Goal: Transaction & Acquisition: Book appointment/travel/reservation

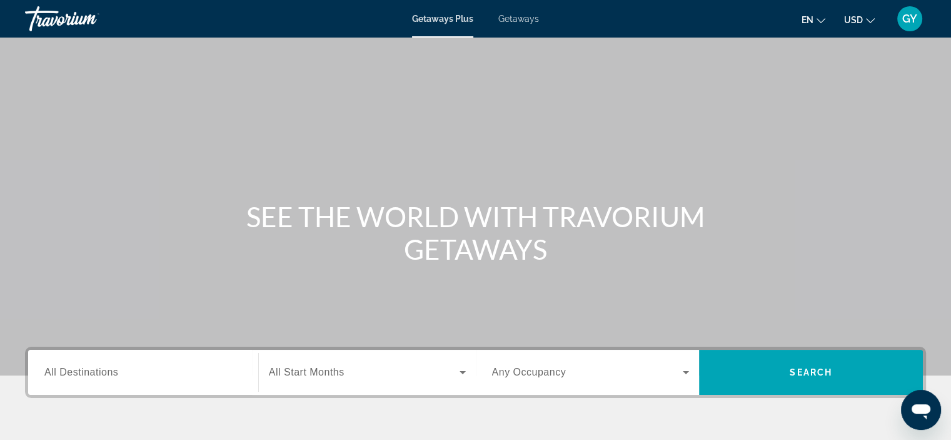
click at [68, 373] on span "All Destinations" at bounding box center [81, 372] width 74 height 11
click at [68, 373] on input "Destination All Destinations" at bounding box center [143, 372] width 198 height 15
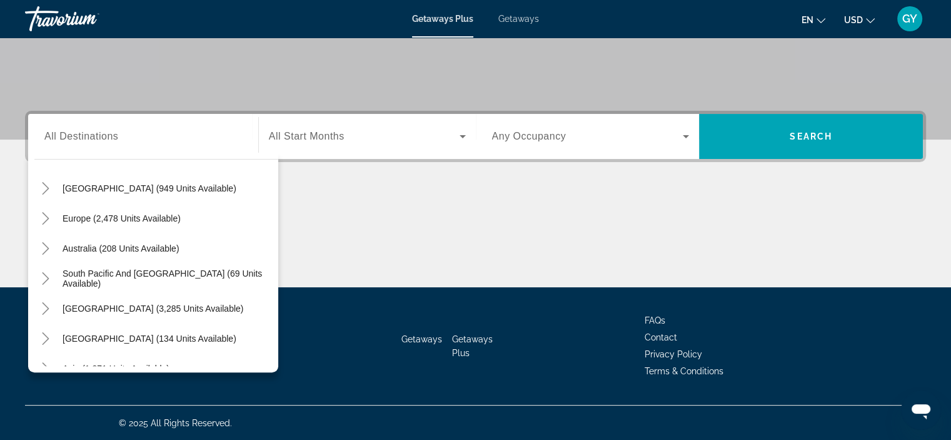
scroll to position [150, 0]
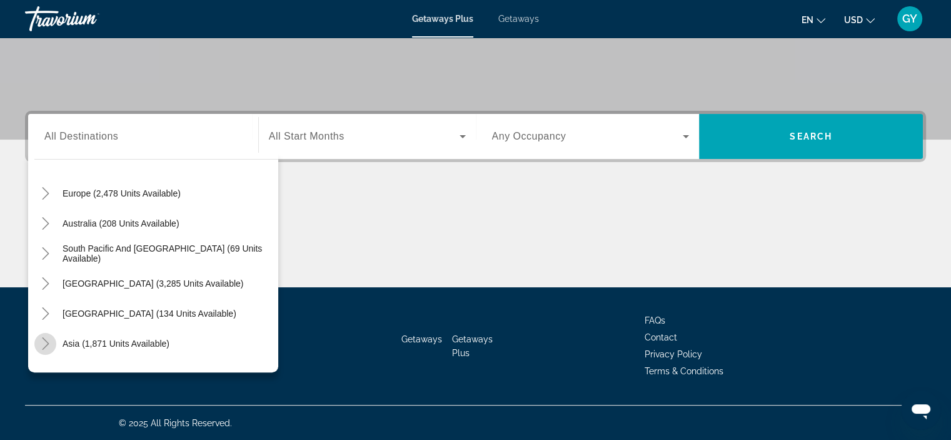
click at [46, 344] on icon "Toggle Asia (1,871 units available)" at bounding box center [45, 343] width 7 height 13
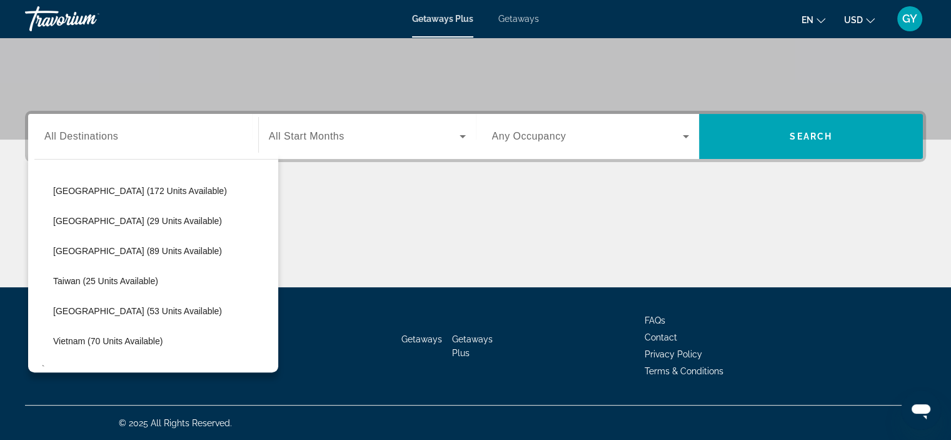
scroll to position [458, 0]
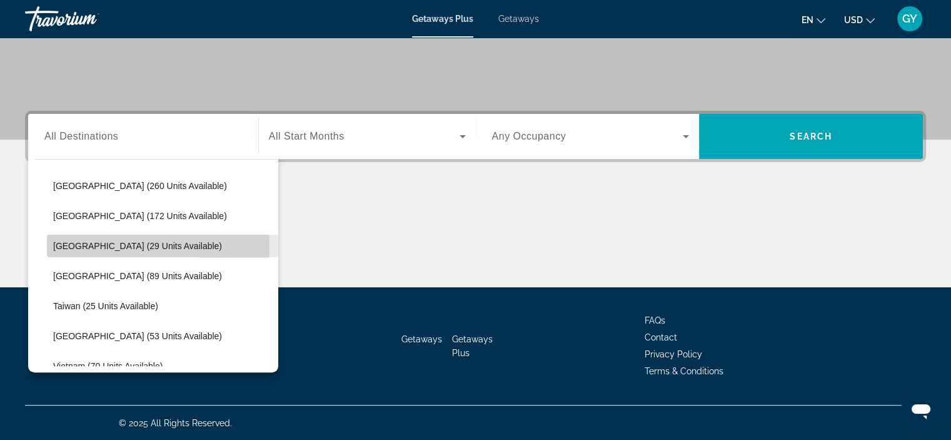
click at [75, 247] on span "[GEOGRAPHIC_DATA] (29 units available)" at bounding box center [137, 246] width 169 height 10
type input "**********"
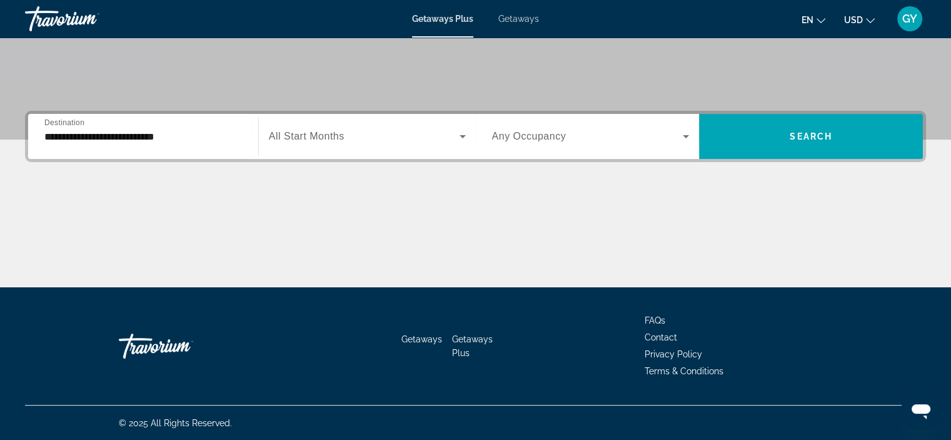
click at [320, 133] on span "All Start Months" at bounding box center [307, 136] width 76 height 11
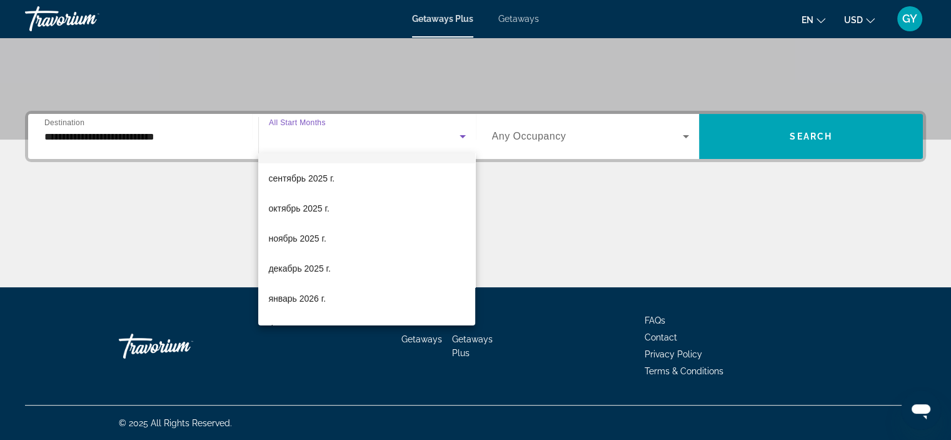
scroll to position [50, 0]
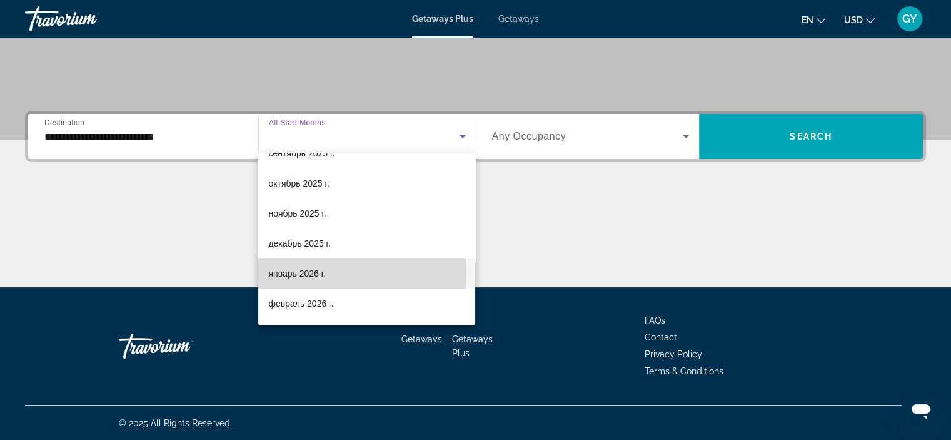
click at [310, 274] on span "январь 2026 г." at bounding box center [297, 273] width 58 height 15
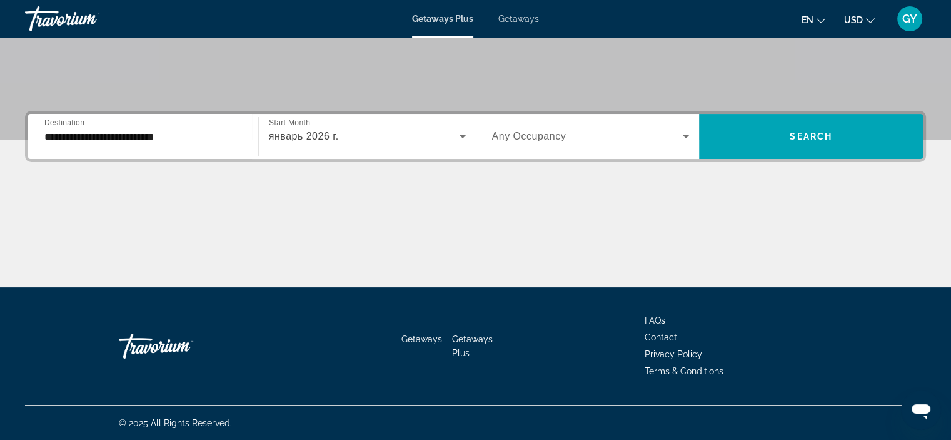
click at [539, 141] on label "Occupancy Any Occupancy" at bounding box center [529, 136] width 74 height 11
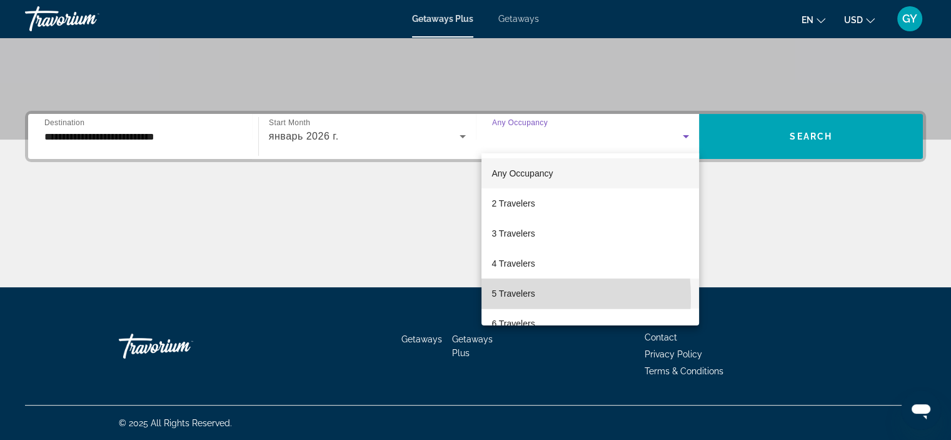
click at [510, 297] on span "5 Travelers" at bounding box center [513, 293] width 43 height 15
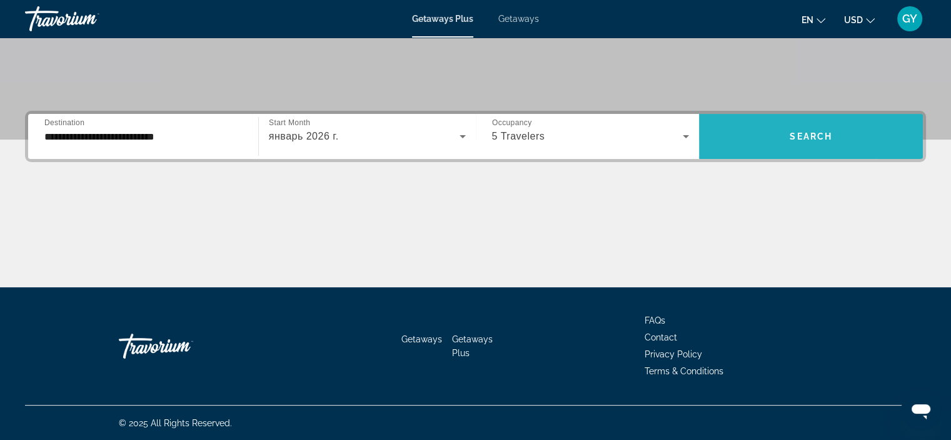
click at [744, 151] on span "Search widget" at bounding box center [811, 136] width 224 height 45
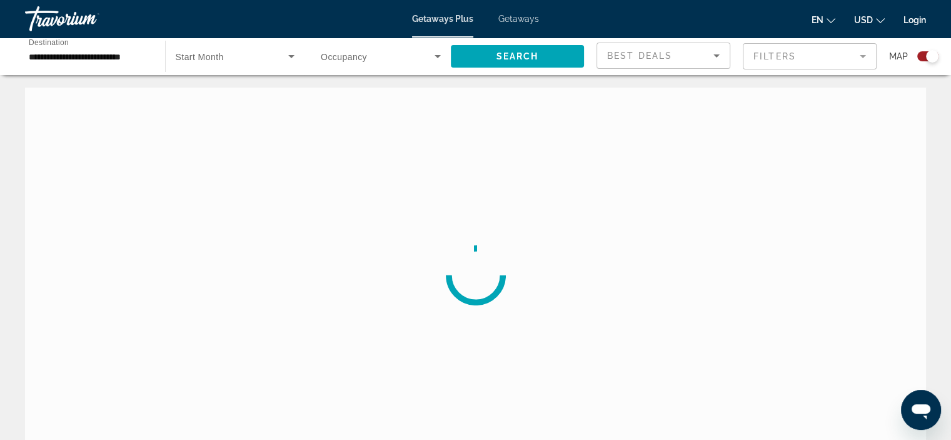
click at [347, 54] on span "Occupancy" at bounding box center [344, 57] width 46 height 10
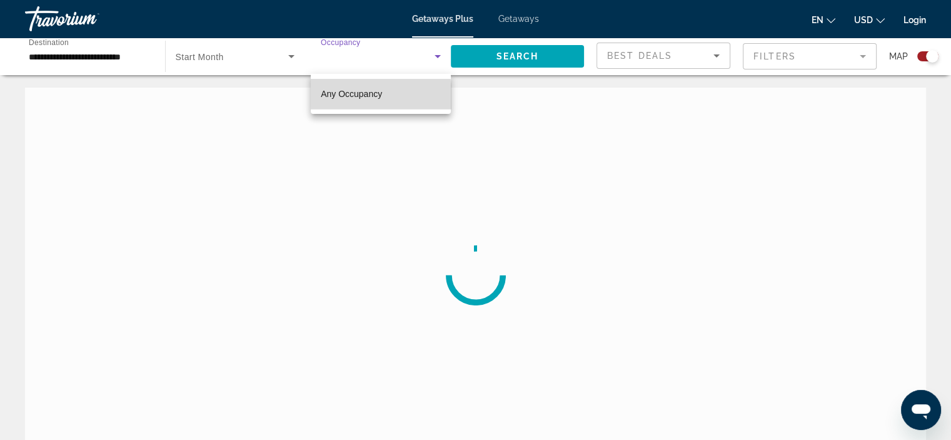
click at [340, 97] on span "Any Occupancy" at bounding box center [351, 94] width 61 height 10
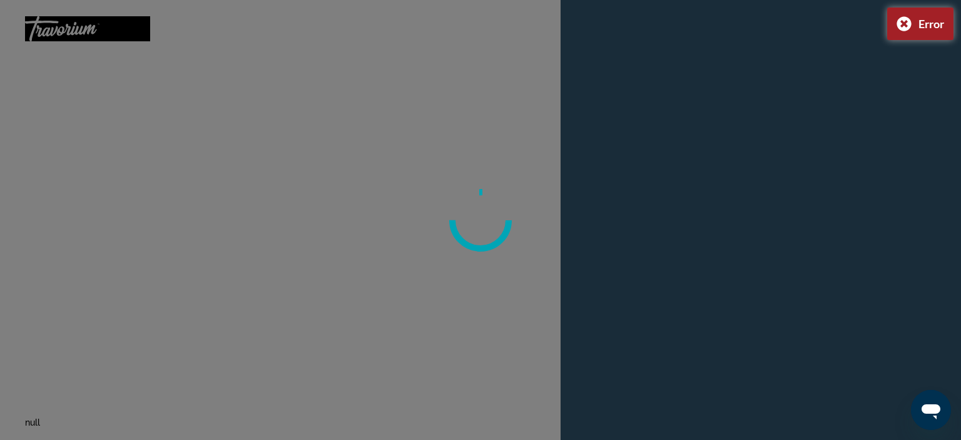
drag, startPoint x: 793, startPoint y: 322, endPoint x: 783, endPoint y: 290, distance: 33.4
click at [783, 290] on div at bounding box center [480, 220] width 961 height 440
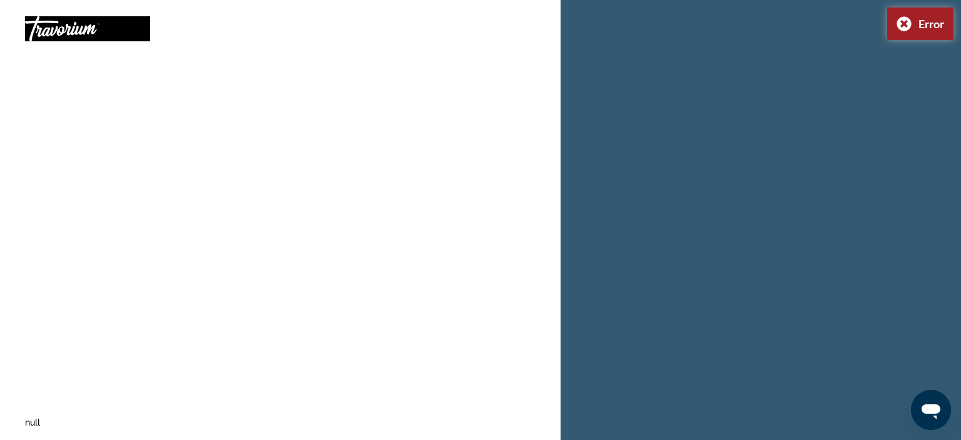
click at [390, 272] on div "null" at bounding box center [280, 220] width 560 height 440
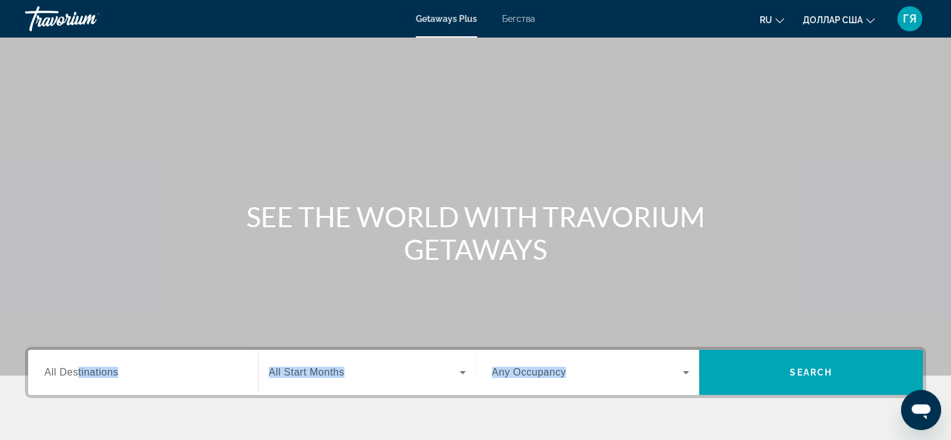
drag, startPoint x: 0, startPoint y: 398, endPoint x: 78, endPoint y: 367, distance: 84.2
click at [78, 367] on div "Destination All Destinations Start Month All Start Months Occupancy Any Occupan…" at bounding box center [475, 435] width 951 height 176
click at [78, 367] on span "All Destinations" at bounding box center [81, 372] width 74 height 11
click at [78, 367] on input "Destination All Destinations" at bounding box center [143, 372] width 198 height 15
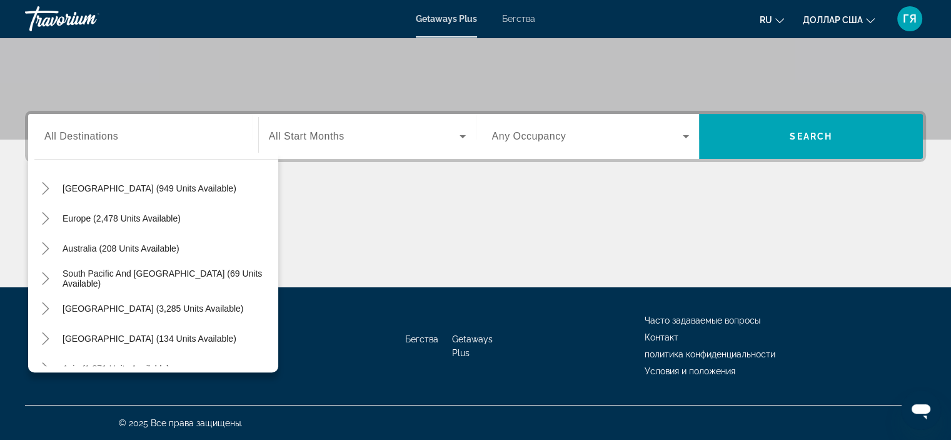
scroll to position [150, 0]
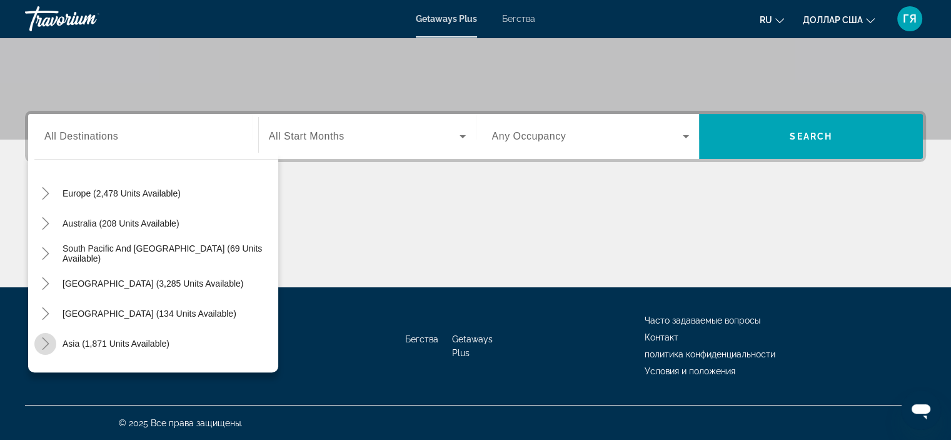
click at [41, 340] on icon "Toggle Asia (1,871 units available)" at bounding box center [45, 343] width 13 height 13
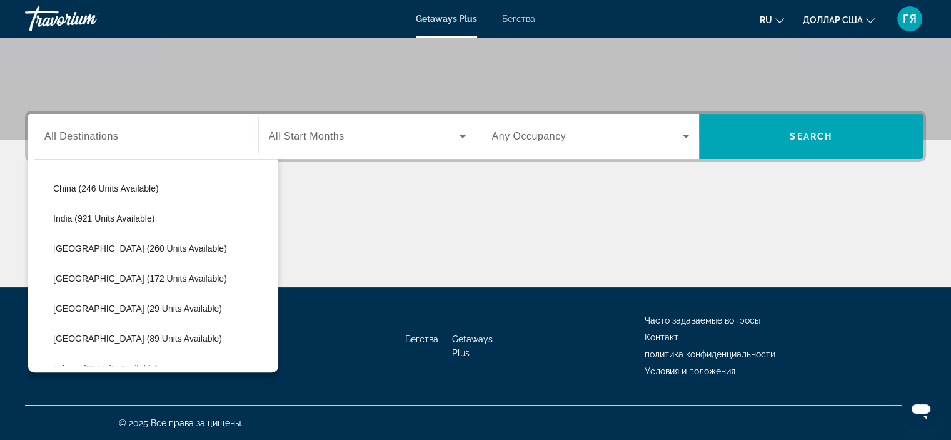
scroll to position [407, 0]
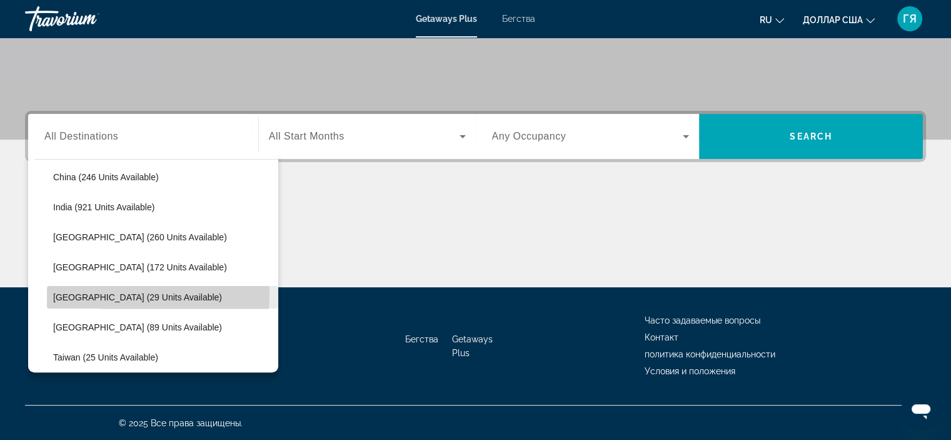
click at [105, 294] on span "[GEOGRAPHIC_DATA] (29 units available)" at bounding box center [137, 297] width 169 height 10
type input "**********"
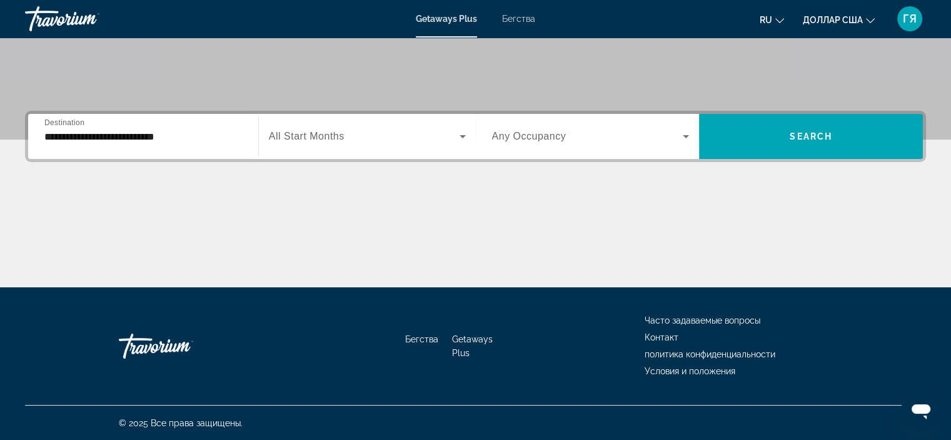
click at [326, 137] on span "All Start Months" at bounding box center [307, 136] width 76 height 11
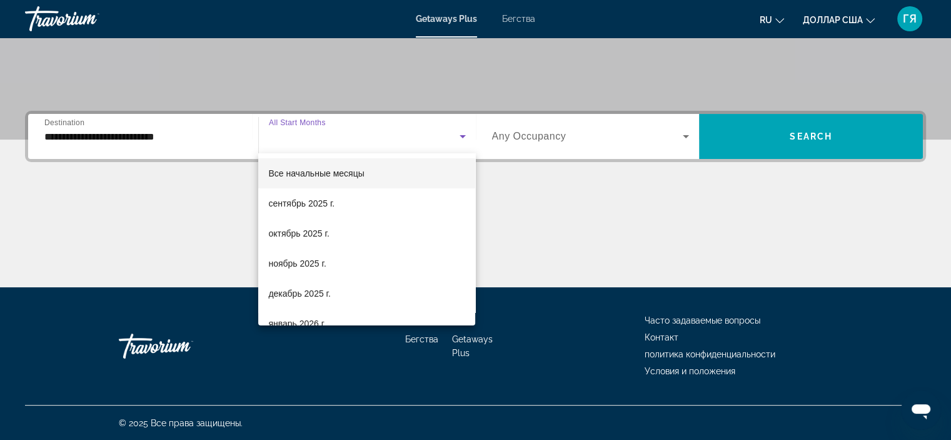
scroll to position [25, 0]
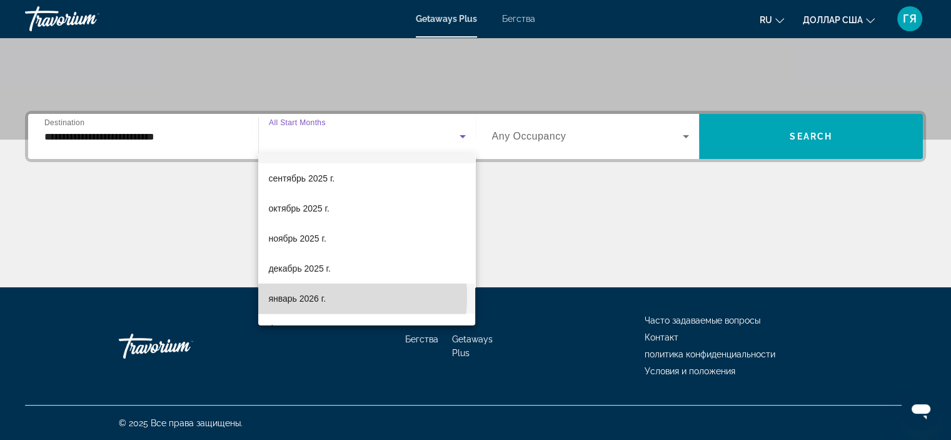
click at [293, 296] on font "январь 2026 г." at bounding box center [297, 298] width 58 height 10
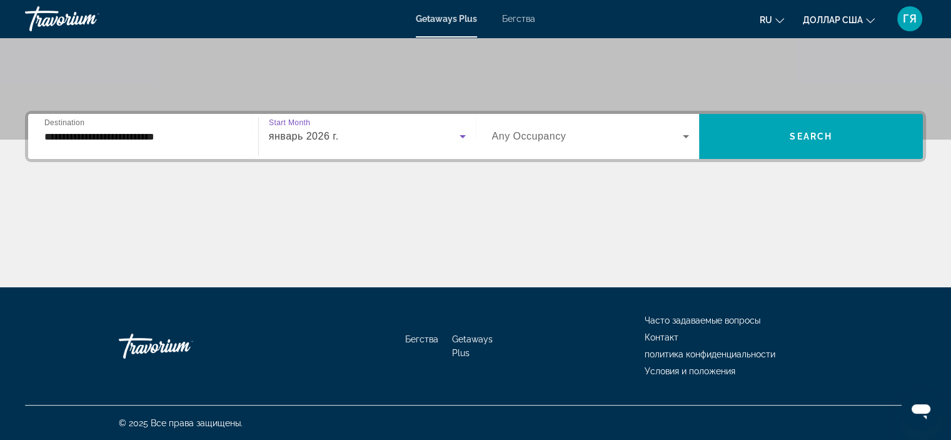
click at [535, 136] on span "Any Occupancy" at bounding box center [529, 136] width 74 height 11
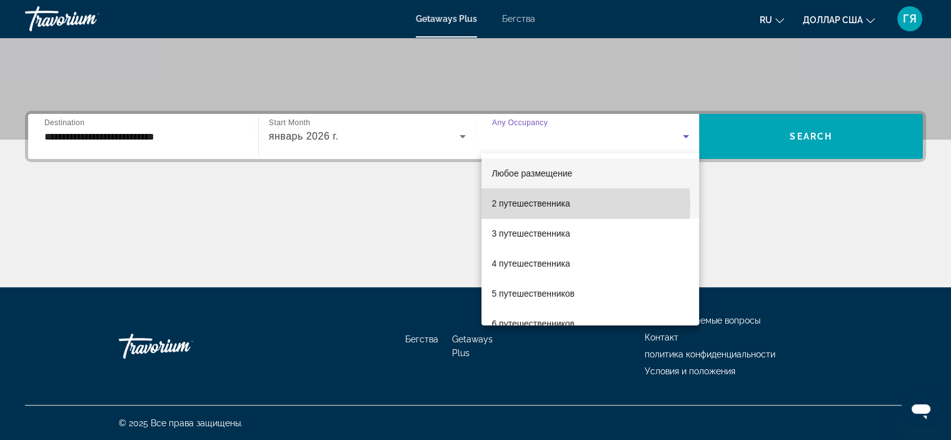
click at [517, 205] on font "2 путешественника" at bounding box center [531, 203] width 78 height 10
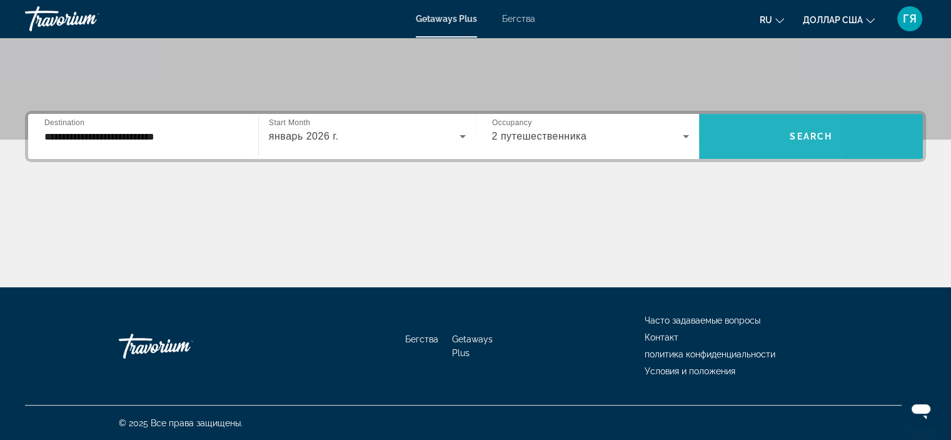
click at [726, 144] on span "Виджет поиска" at bounding box center [811, 136] width 224 height 30
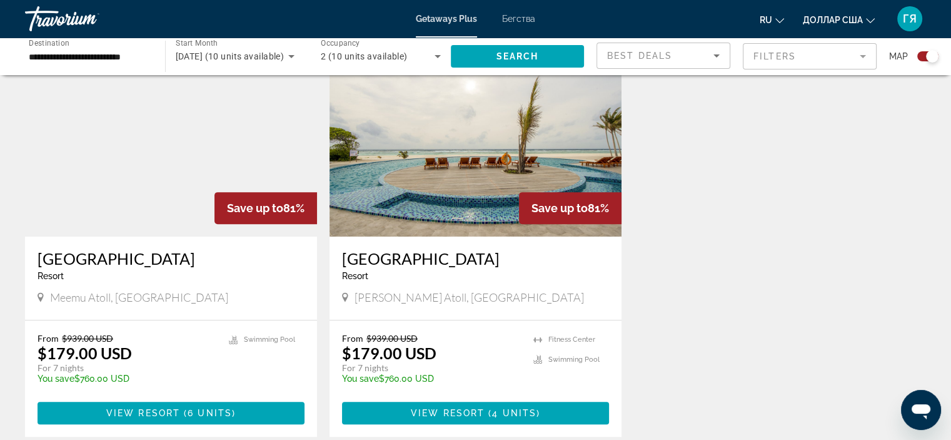
scroll to position [472, 0]
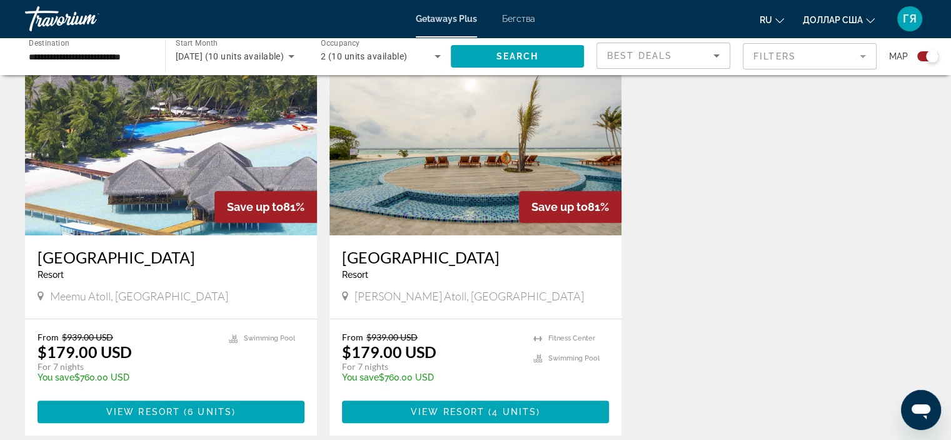
click at [241, 170] on img "Основное содержание" at bounding box center [171, 135] width 292 height 200
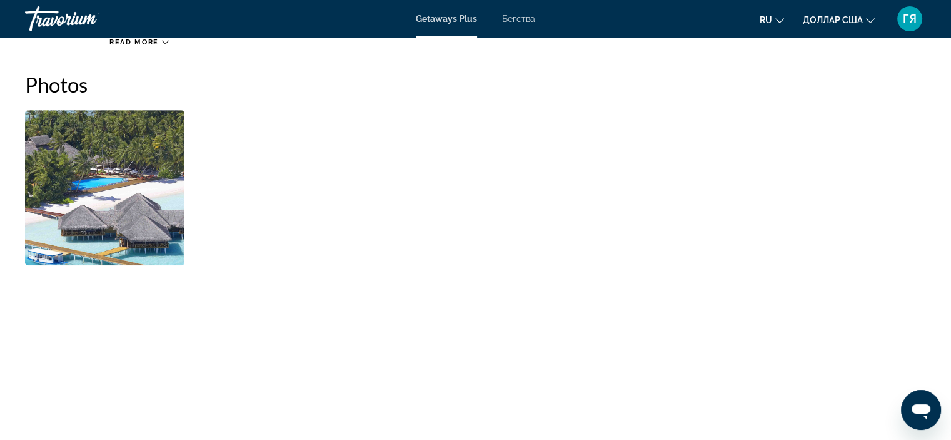
scroll to position [548, 0]
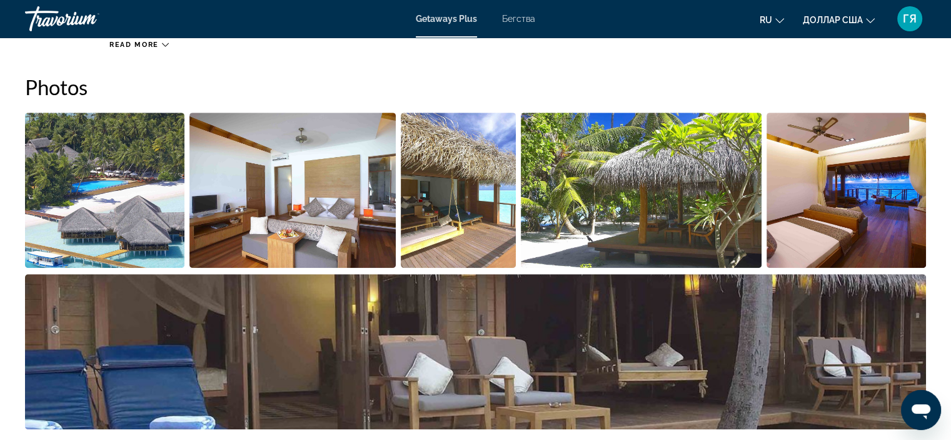
click at [141, 210] on img "Open full-screen image slider" at bounding box center [105, 190] width 160 height 155
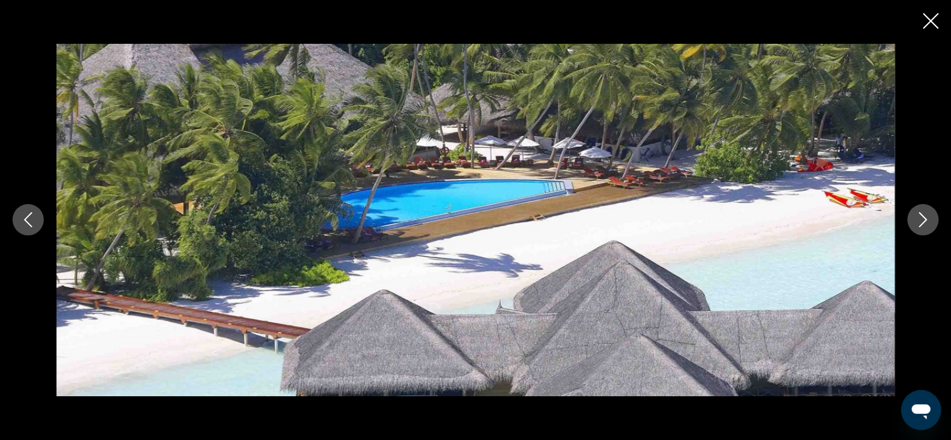
click at [924, 217] on icon "Next image" at bounding box center [923, 219] width 15 height 15
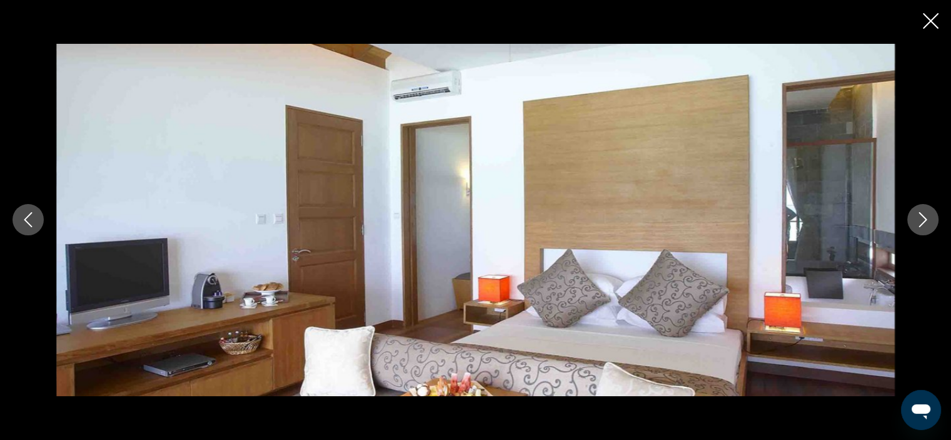
click at [924, 217] on icon "Next image" at bounding box center [923, 219] width 15 height 15
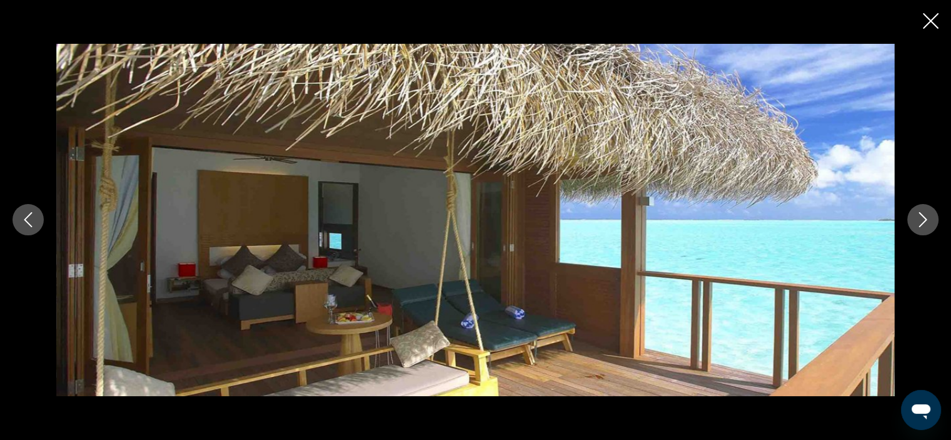
click at [924, 217] on icon "Next image" at bounding box center [923, 219] width 15 height 15
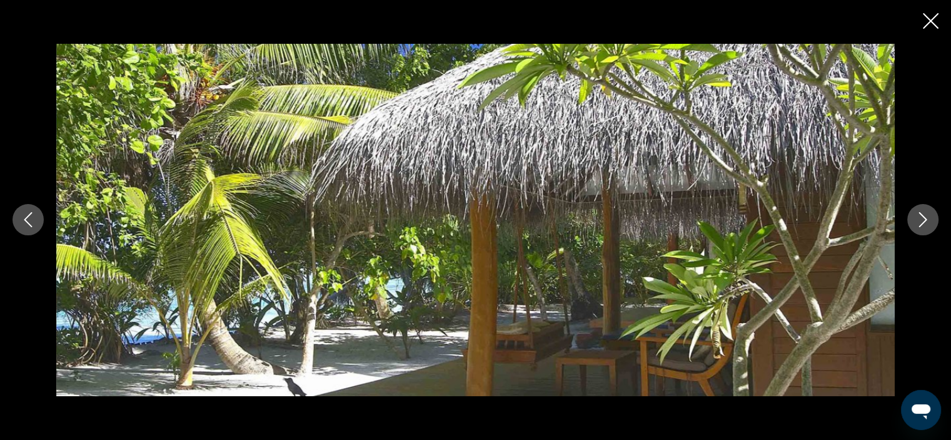
click at [924, 217] on icon "Next image" at bounding box center [923, 219] width 15 height 15
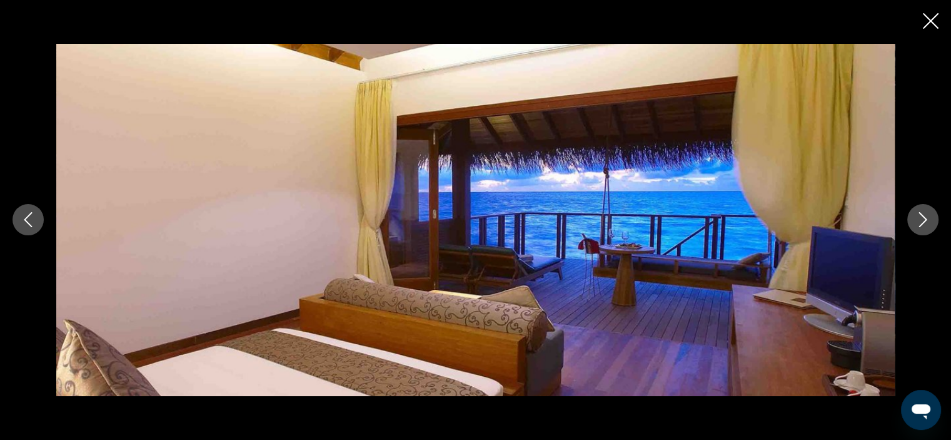
click at [924, 217] on icon "Next image" at bounding box center [923, 219] width 15 height 15
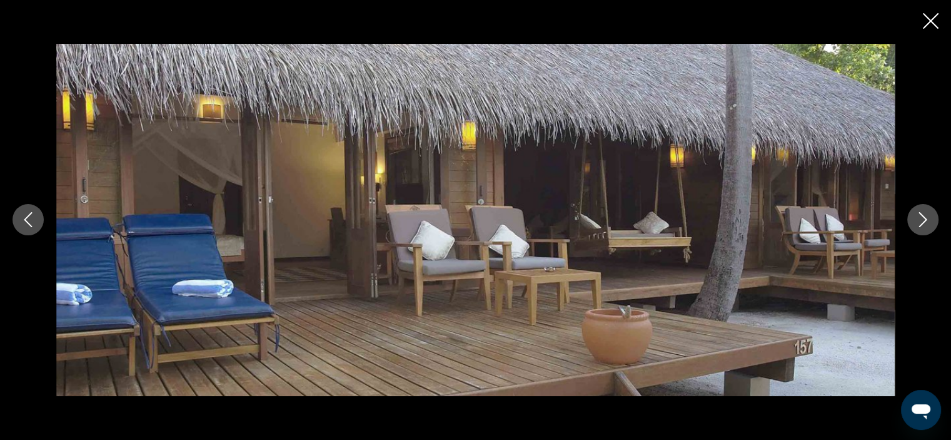
click at [924, 217] on icon "Next image" at bounding box center [923, 219] width 15 height 15
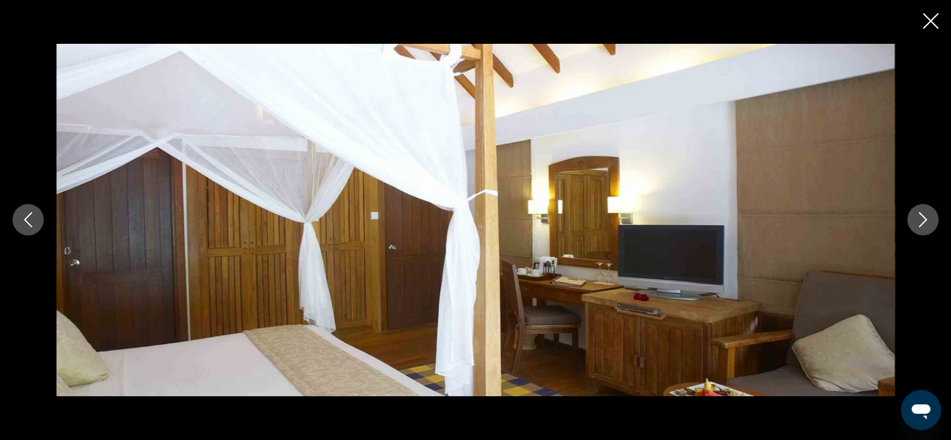
click at [924, 217] on icon "Next image" at bounding box center [923, 219] width 15 height 15
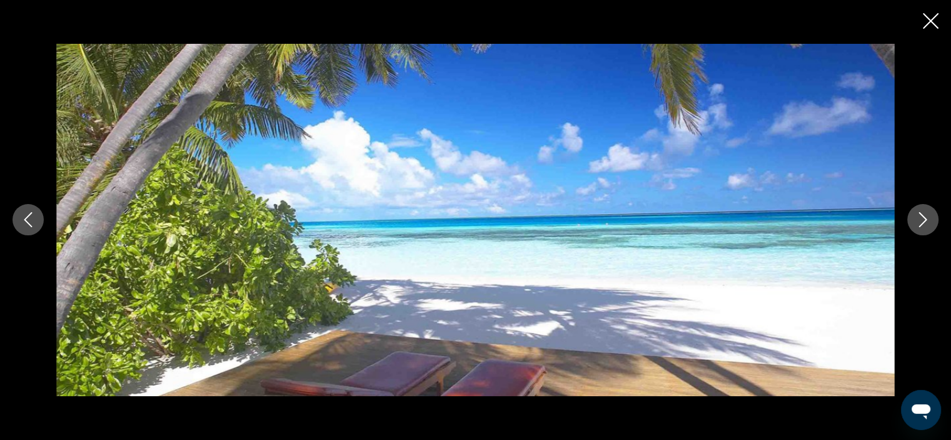
click at [924, 217] on icon "Next image" at bounding box center [923, 219] width 15 height 15
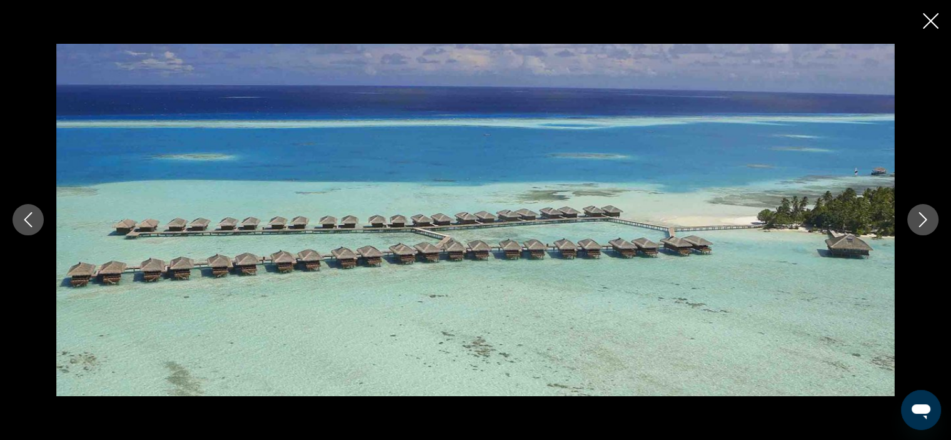
click at [924, 217] on icon "Next image" at bounding box center [923, 219] width 15 height 15
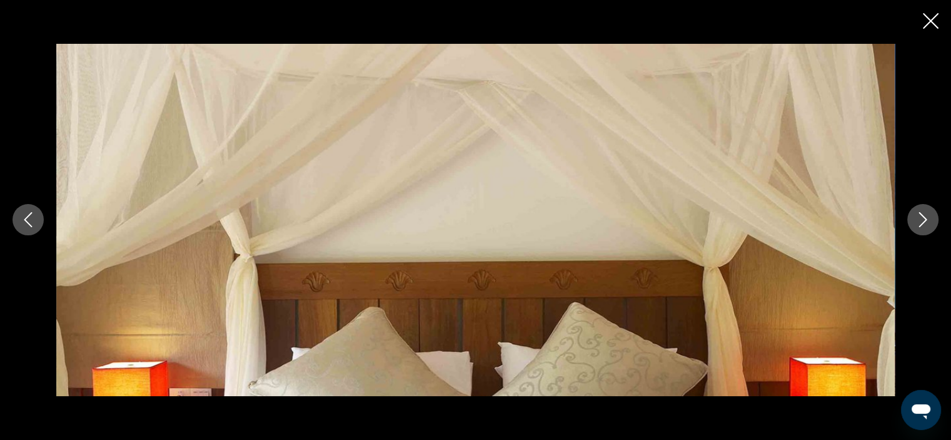
click at [924, 217] on icon "Next image" at bounding box center [923, 219] width 15 height 15
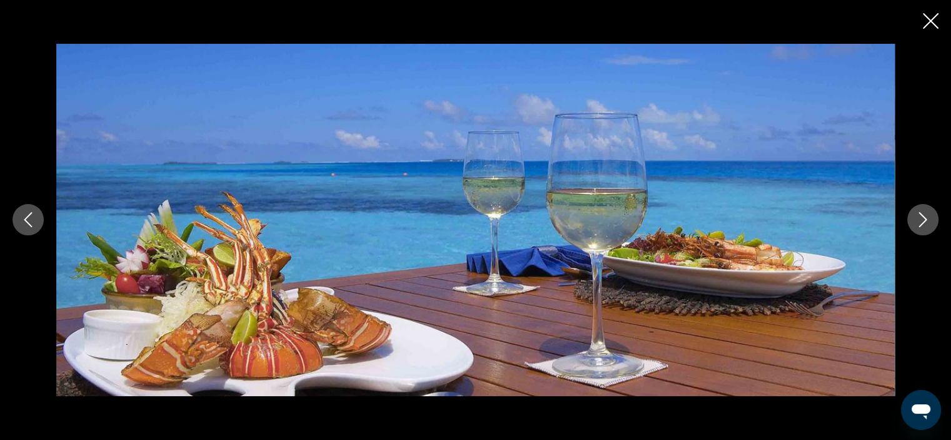
click at [924, 217] on icon "Next image" at bounding box center [923, 219] width 15 height 15
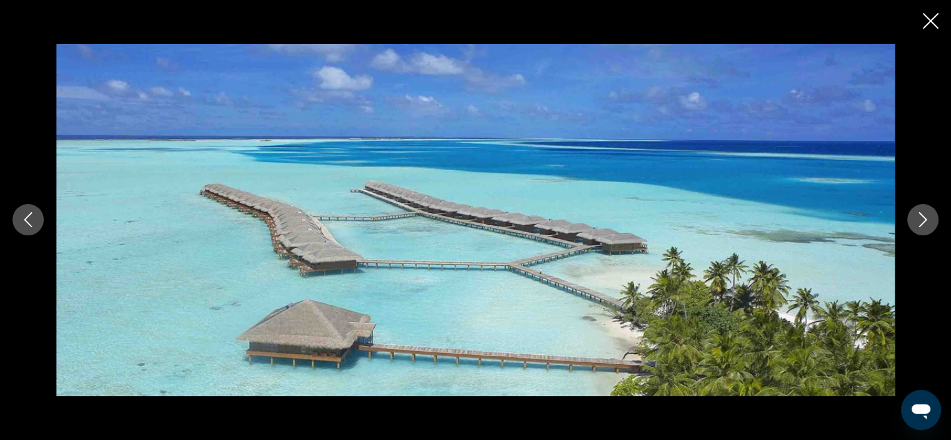
click at [924, 217] on icon "Next image" at bounding box center [923, 219] width 15 height 15
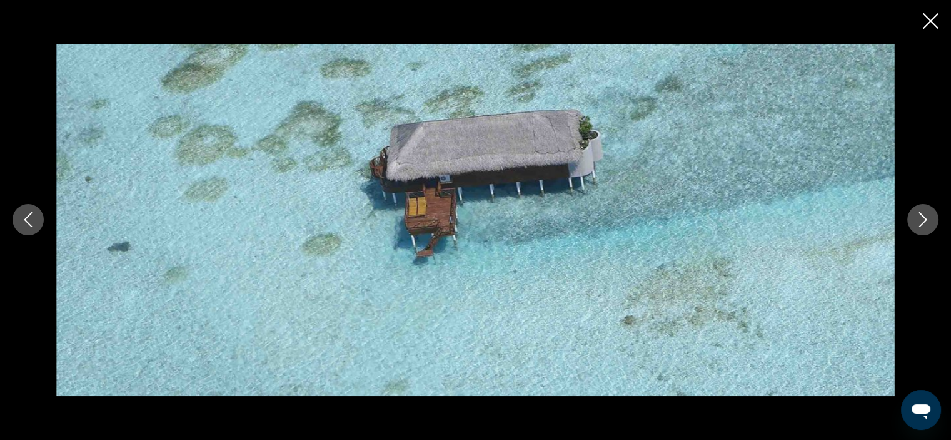
click at [924, 217] on icon "Next image" at bounding box center [923, 219] width 15 height 15
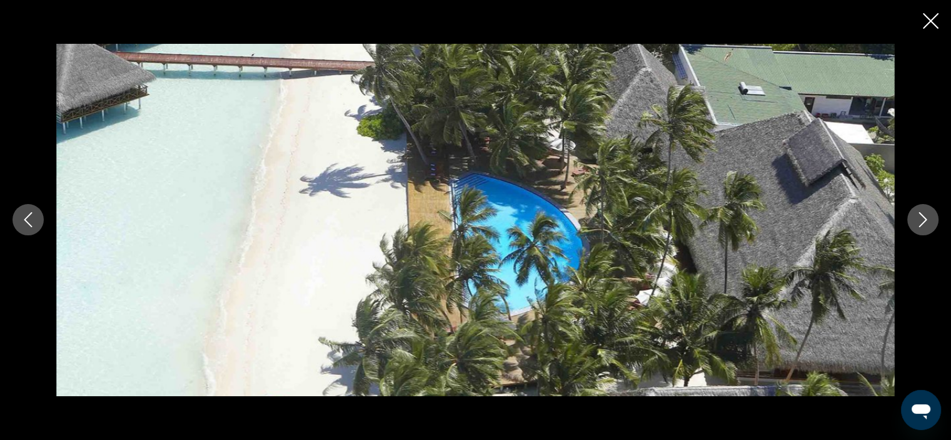
click at [924, 217] on icon "Next image" at bounding box center [923, 219] width 15 height 15
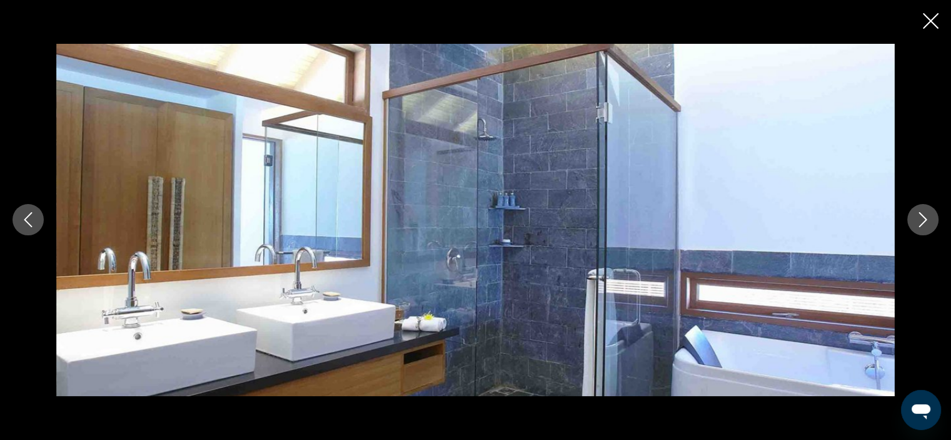
click at [924, 217] on icon "Next image" at bounding box center [923, 219] width 15 height 15
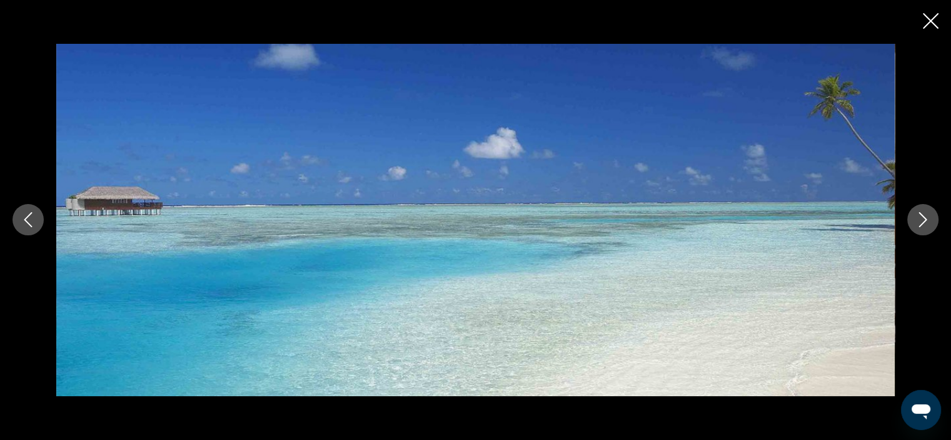
click at [924, 217] on icon "Next image" at bounding box center [923, 219] width 15 height 15
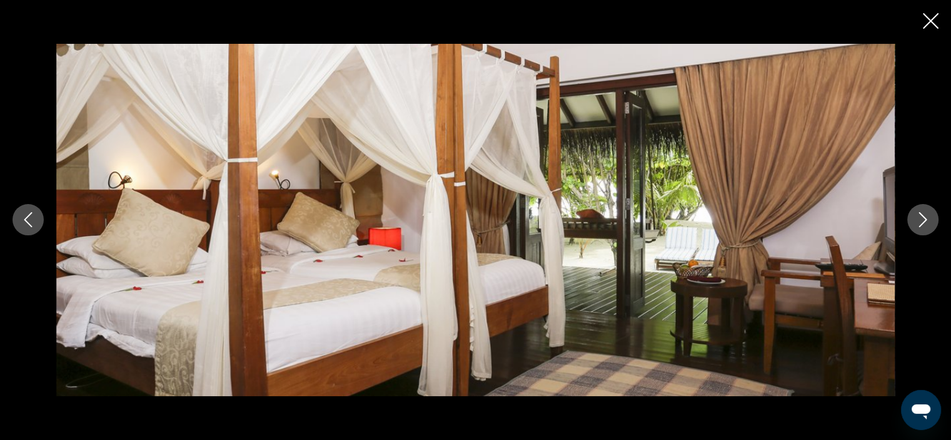
click at [924, 217] on icon "Next image" at bounding box center [923, 219] width 15 height 15
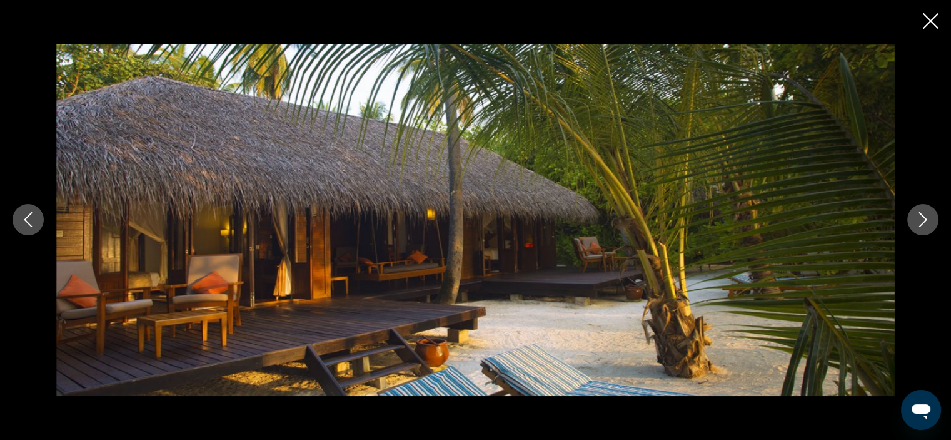
click at [924, 217] on icon "Next image" at bounding box center [923, 219] width 15 height 15
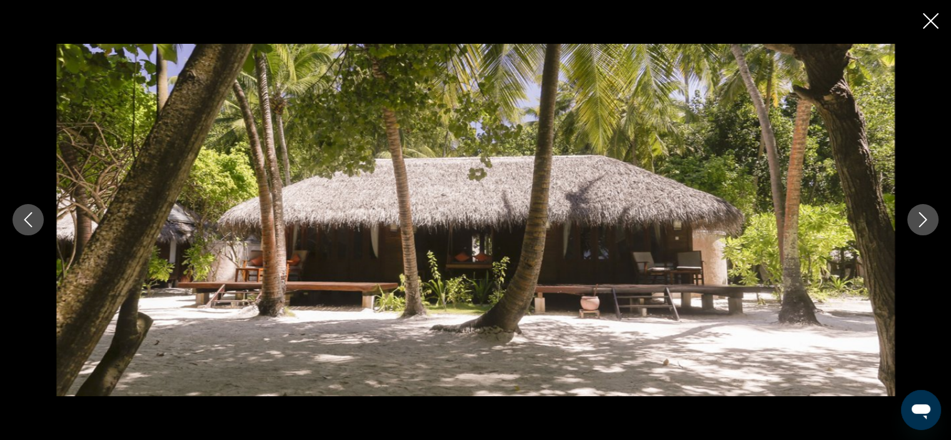
click at [924, 217] on icon "Next image" at bounding box center [923, 219] width 15 height 15
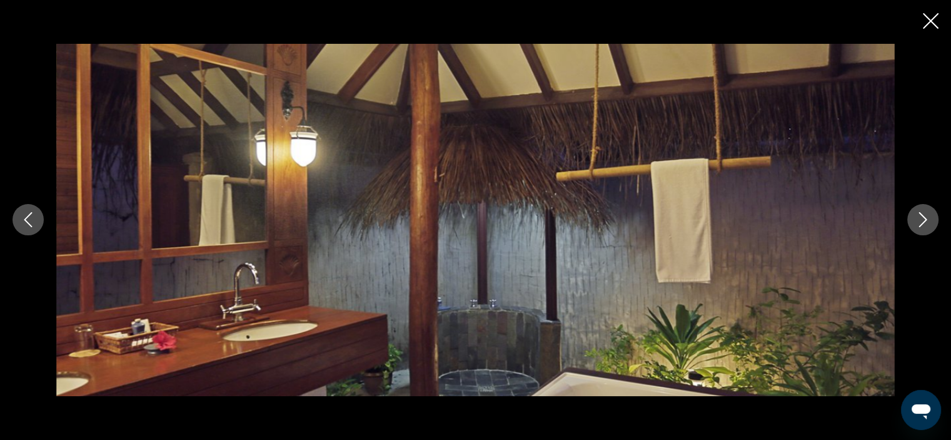
click at [924, 217] on icon "Next image" at bounding box center [923, 219] width 15 height 15
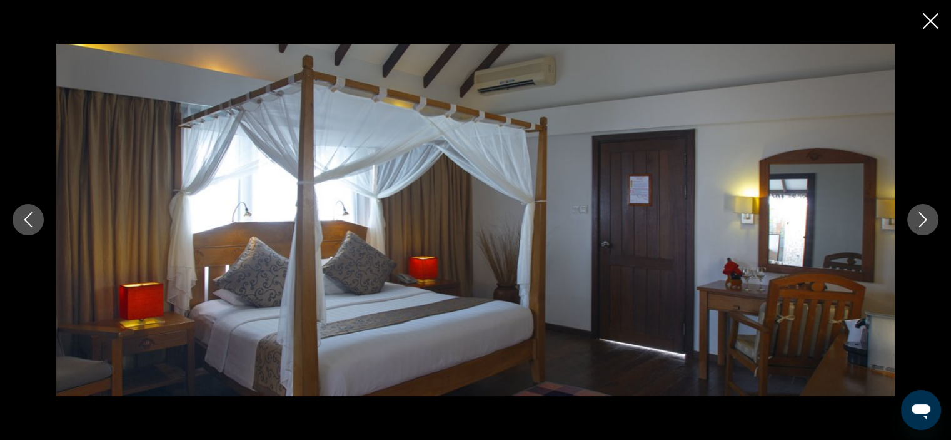
click at [924, 217] on icon "Next image" at bounding box center [923, 219] width 15 height 15
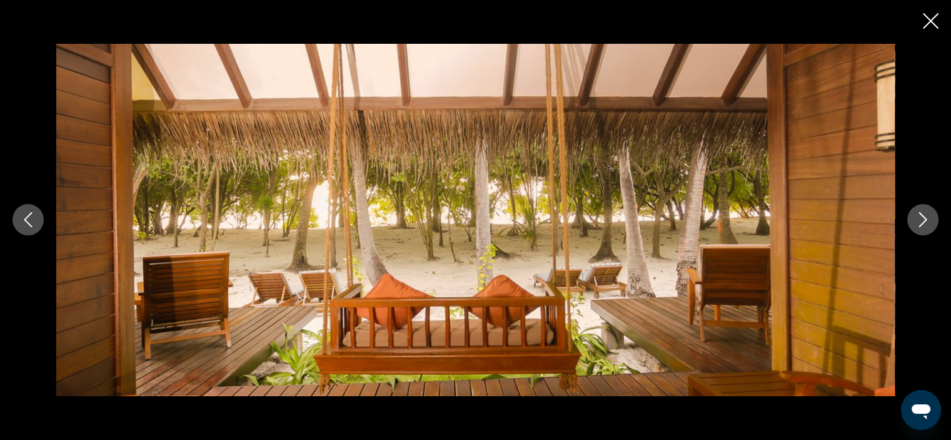
click at [924, 217] on icon "Next image" at bounding box center [923, 219] width 15 height 15
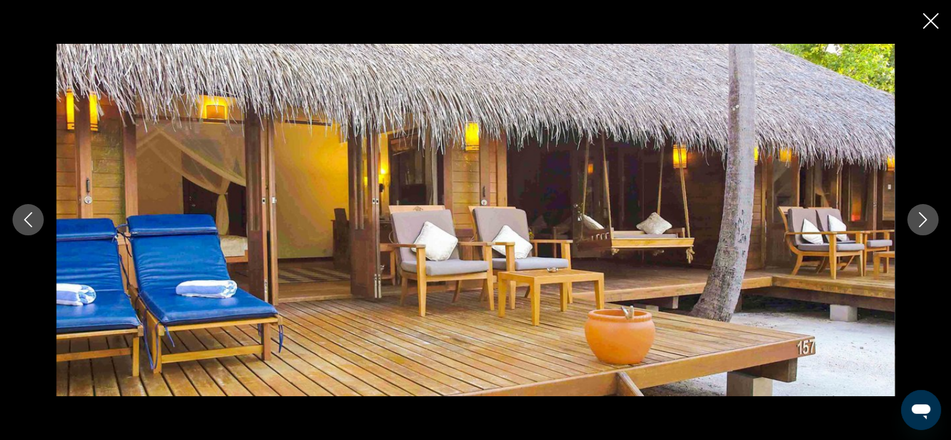
click at [924, 217] on icon "Next image" at bounding box center [923, 219] width 15 height 15
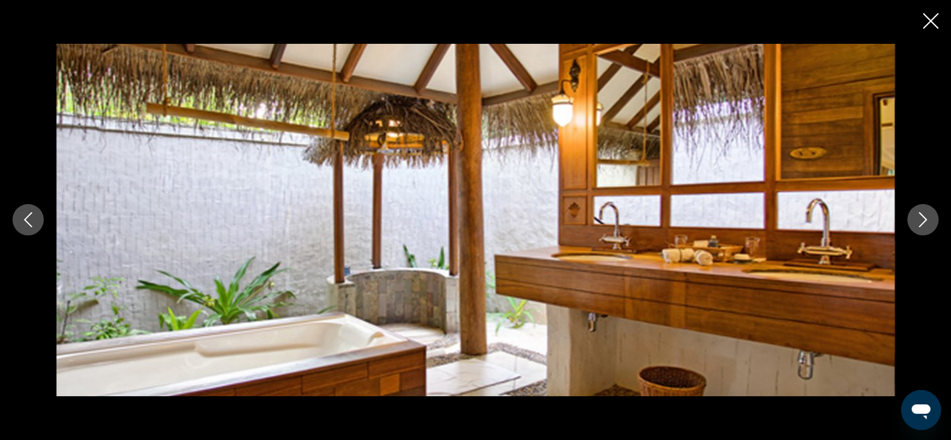
click at [924, 217] on icon "Next image" at bounding box center [923, 219] width 15 height 15
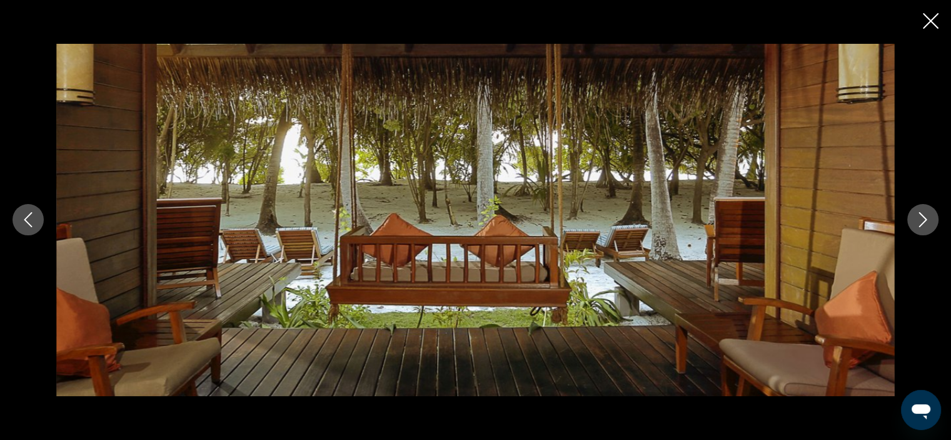
click at [924, 217] on icon "Next image" at bounding box center [923, 219] width 15 height 15
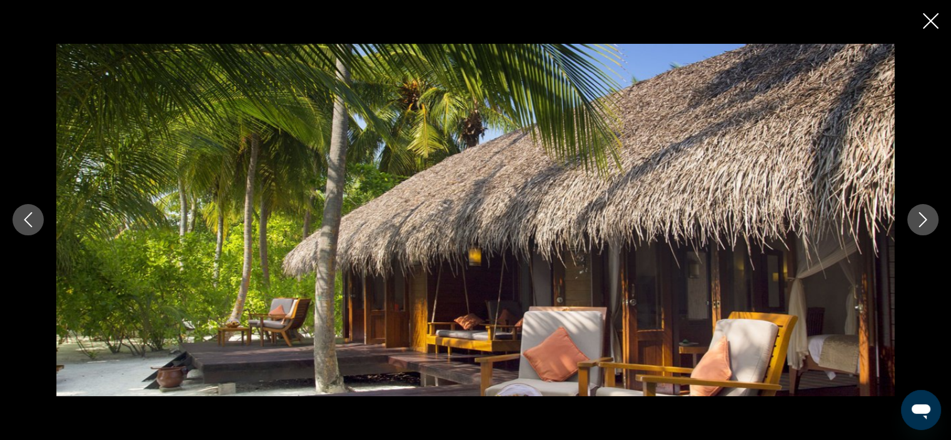
click at [924, 217] on icon "Next image" at bounding box center [923, 219] width 15 height 15
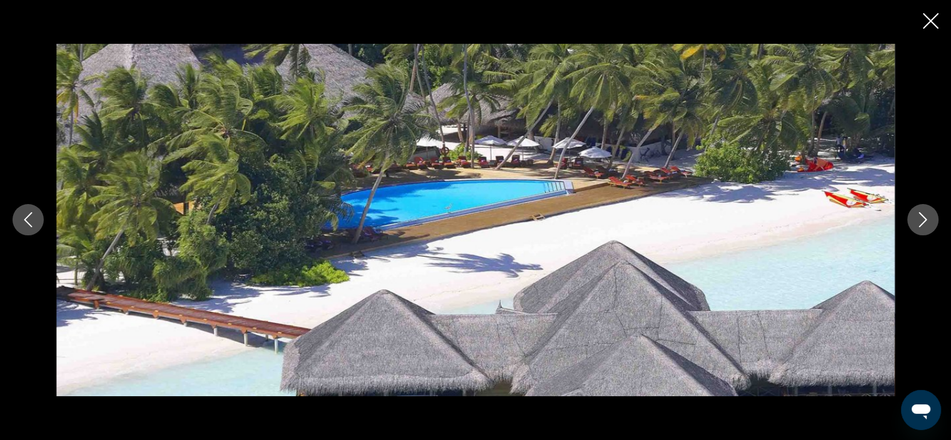
click at [924, 217] on icon "Next image" at bounding box center [923, 219] width 15 height 15
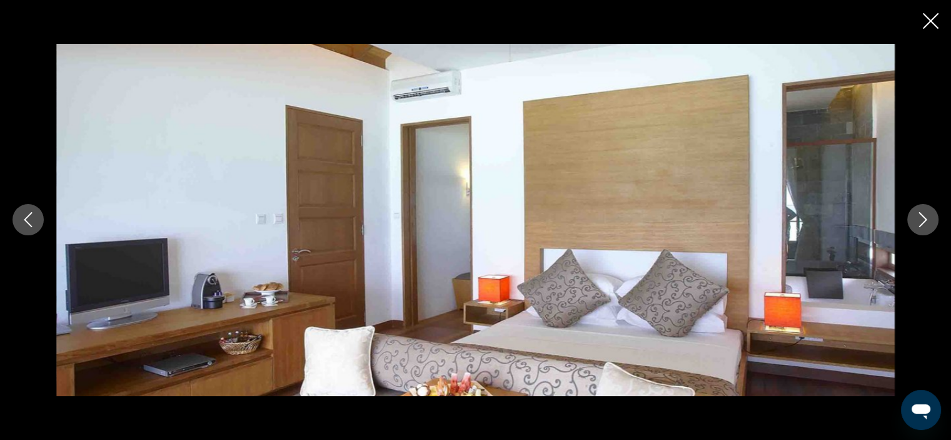
click at [933, 14] on icon "Close slideshow" at bounding box center [931, 21] width 16 height 16
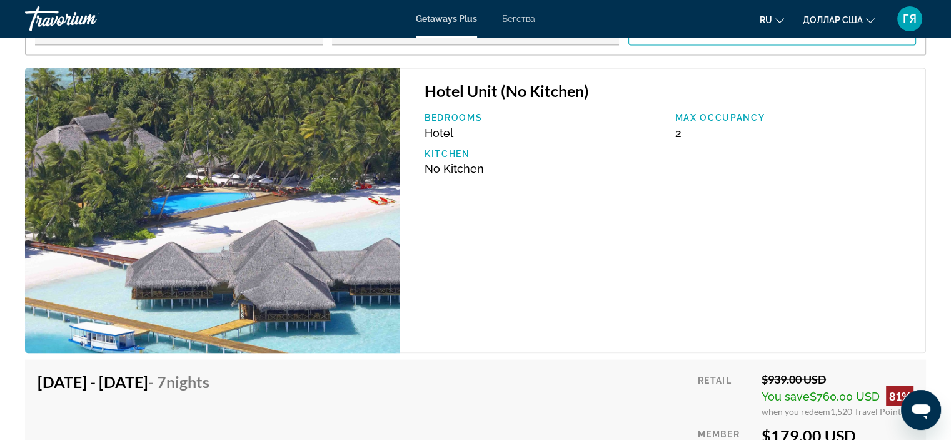
scroll to position [2384, 0]
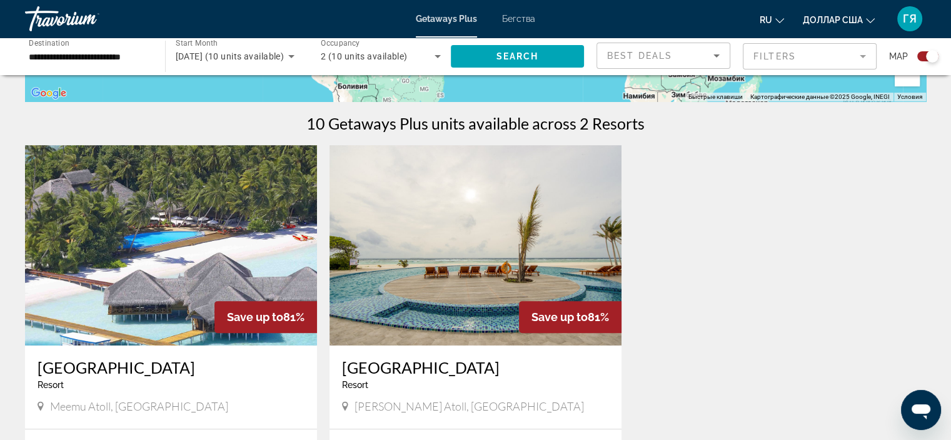
scroll to position [362, 0]
click at [380, 270] on img "Основное содержание" at bounding box center [476, 244] width 292 height 200
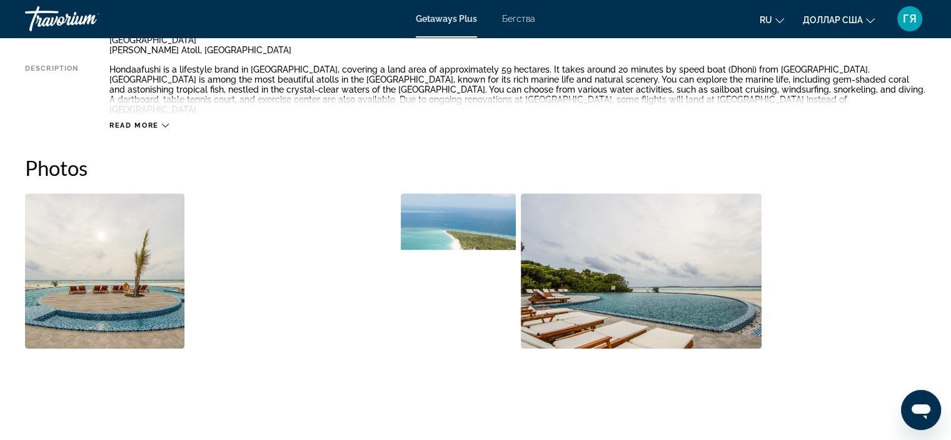
scroll to position [549, 0]
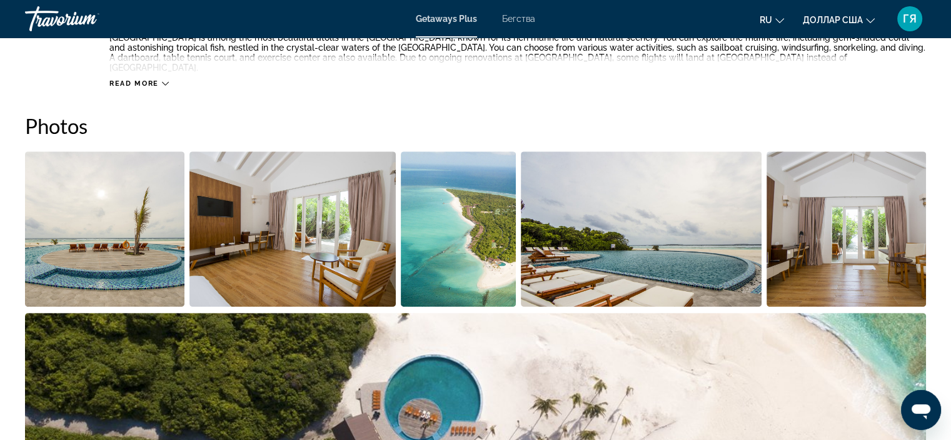
click at [141, 255] on img "Open full-screen image slider" at bounding box center [105, 228] width 160 height 155
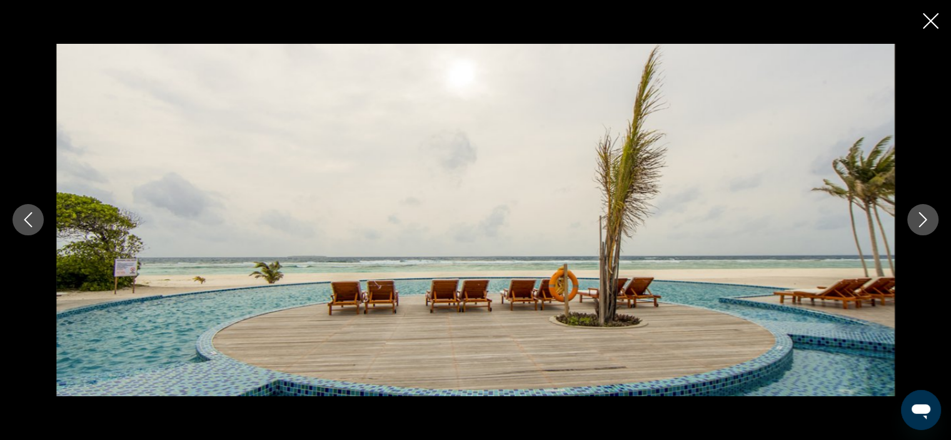
click at [926, 216] on icon "Next image" at bounding box center [923, 219] width 15 height 15
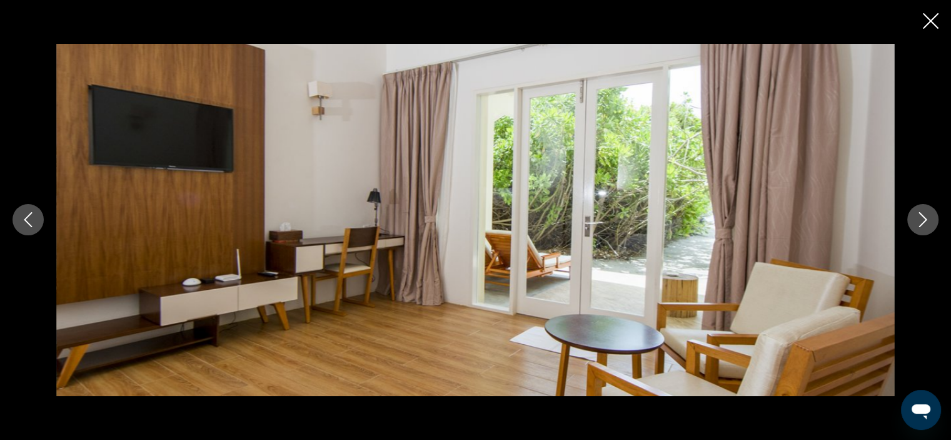
click at [926, 216] on icon "Next image" at bounding box center [923, 219] width 15 height 15
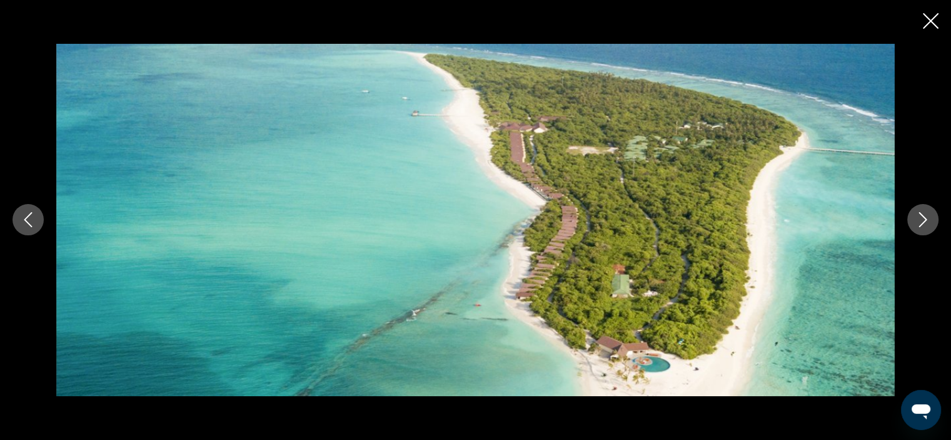
click at [926, 216] on icon "Next image" at bounding box center [923, 219] width 15 height 15
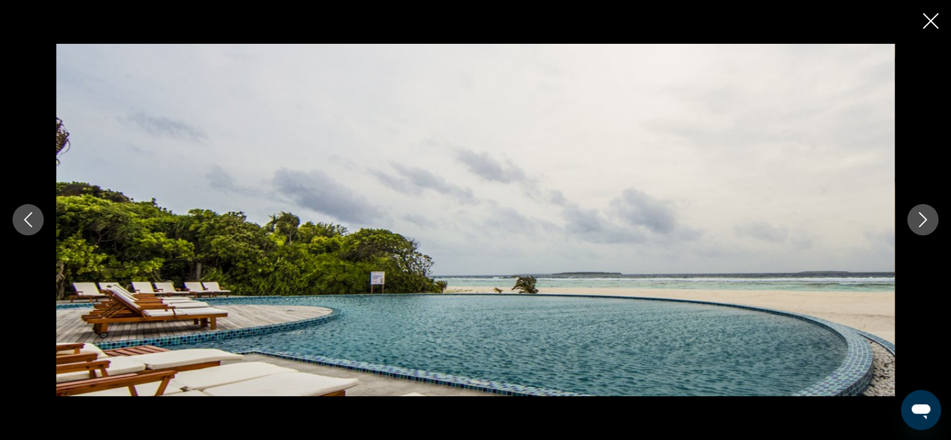
click at [926, 216] on icon "Next image" at bounding box center [923, 219] width 15 height 15
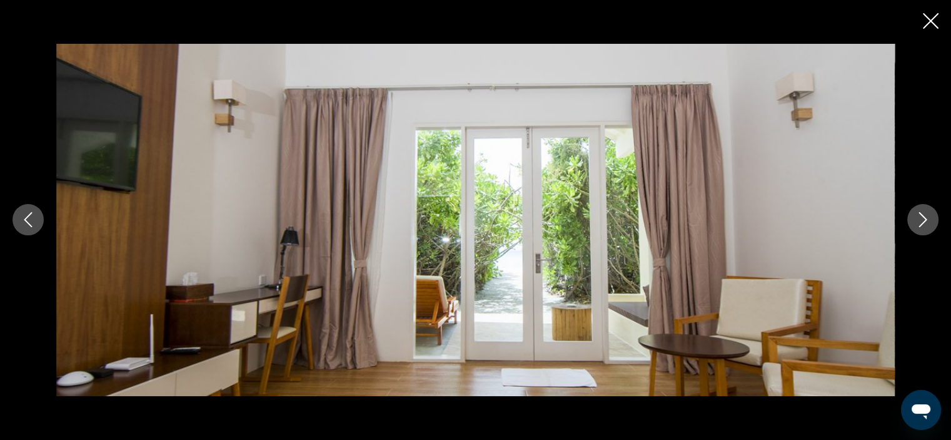
click at [926, 216] on icon "Next image" at bounding box center [923, 219] width 15 height 15
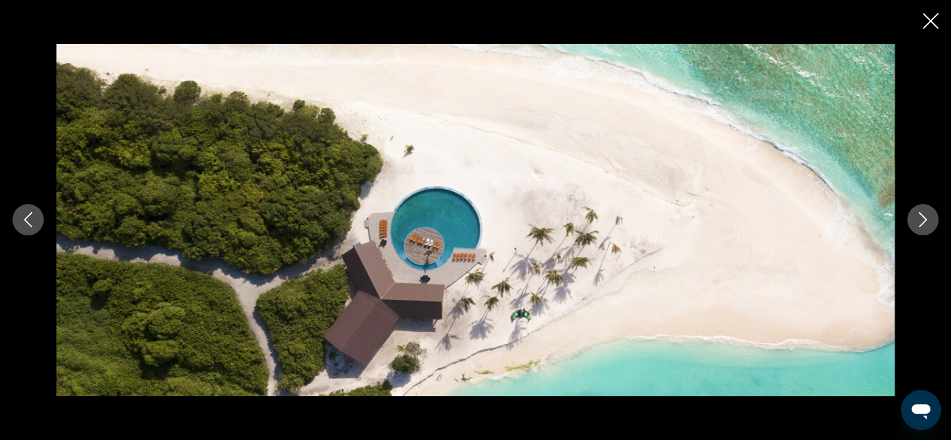
click at [926, 216] on icon "Next image" at bounding box center [923, 219] width 15 height 15
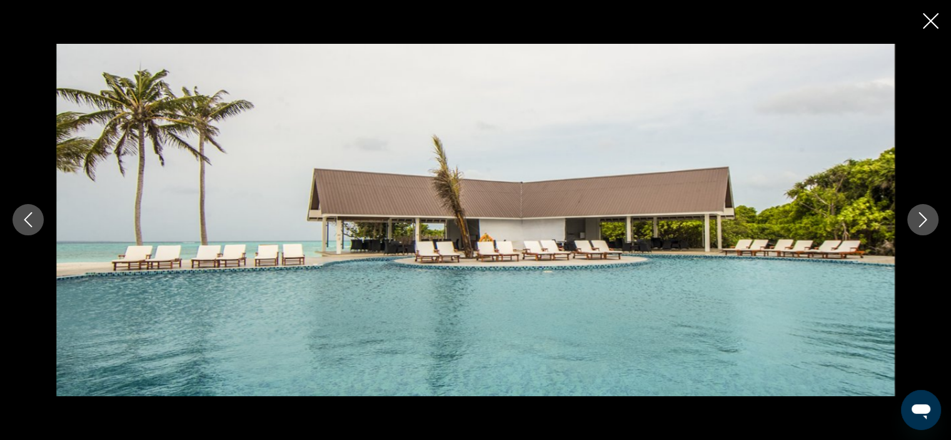
click at [926, 216] on icon "Next image" at bounding box center [923, 219] width 15 height 15
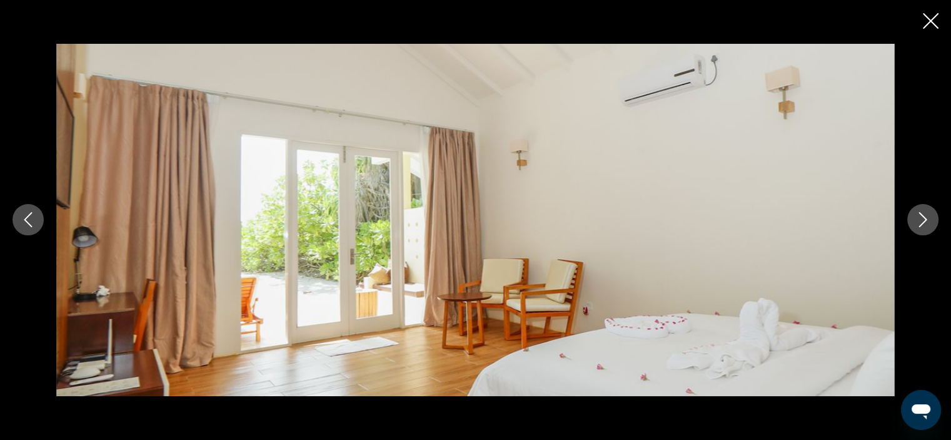
click at [926, 216] on icon "Next image" at bounding box center [923, 219] width 15 height 15
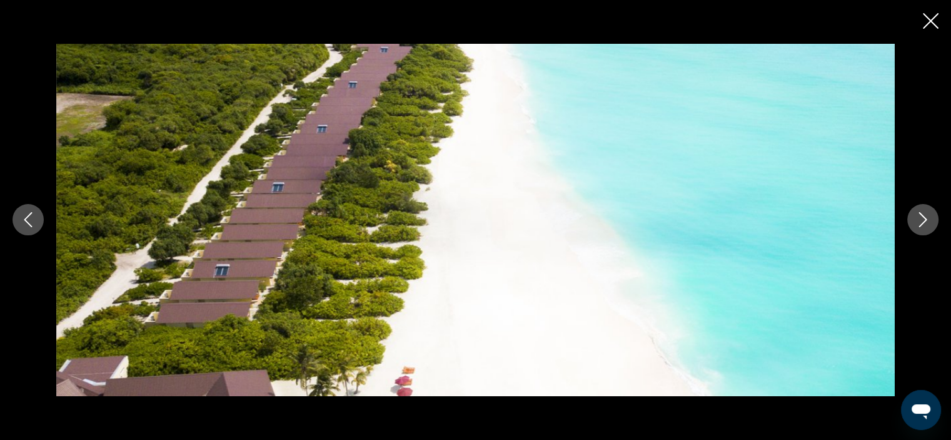
click at [926, 216] on icon "Next image" at bounding box center [923, 219] width 15 height 15
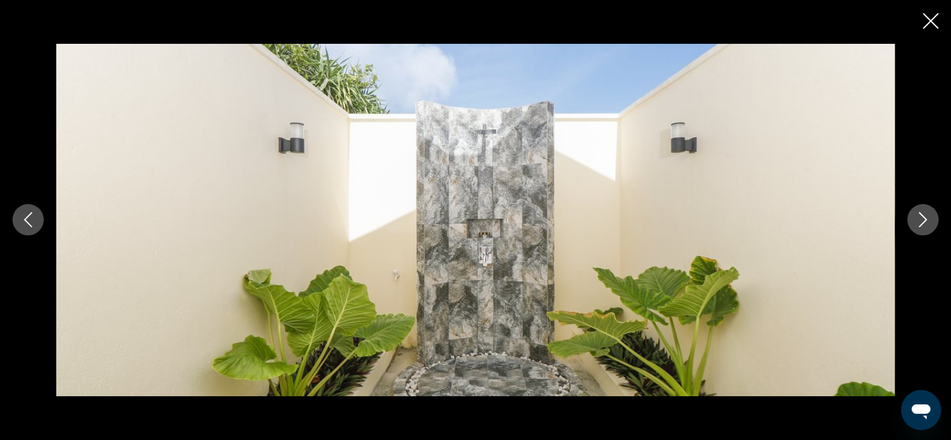
click at [926, 216] on icon "Next image" at bounding box center [923, 219] width 15 height 15
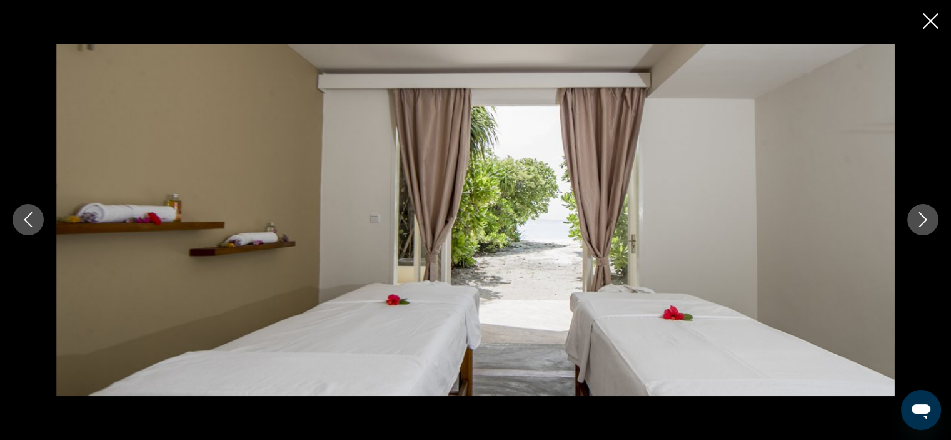
click at [926, 216] on icon "Next image" at bounding box center [923, 219] width 15 height 15
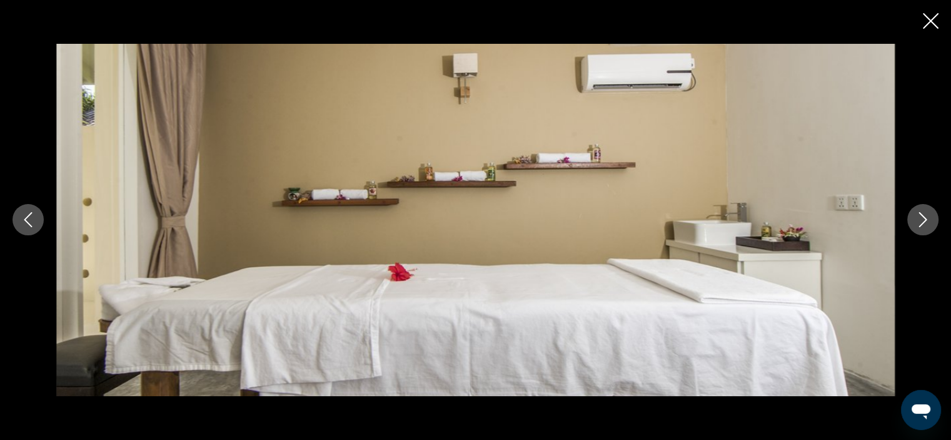
click at [926, 216] on icon "Next image" at bounding box center [923, 219] width 15 height 15
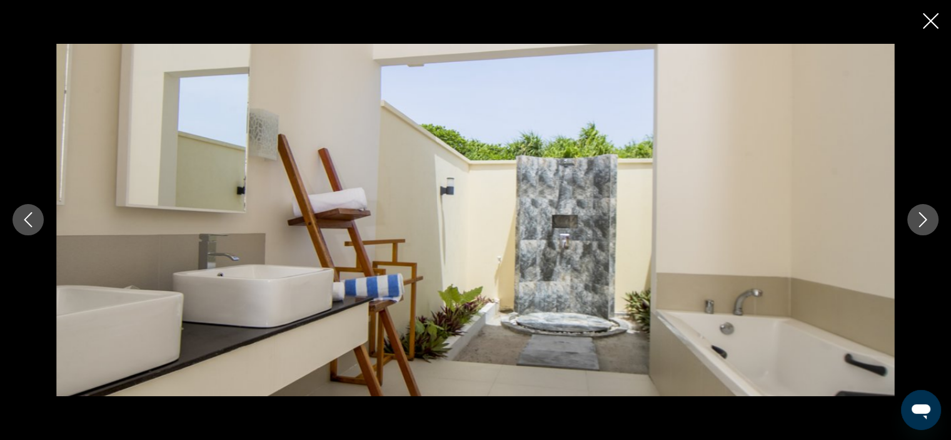
click at [926, 216] on icon "Next image" at bounding box center [923, 219] width 15 height 15
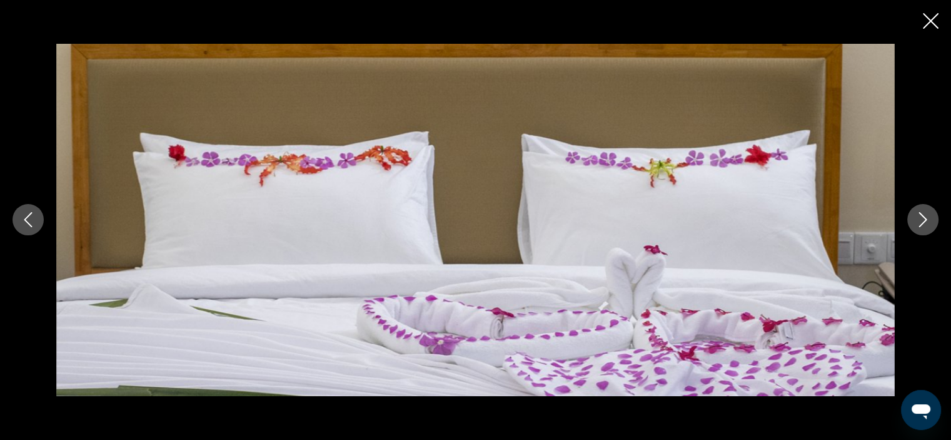
click at [926, 216] on icon "Next image" at bounding box center [923, 219] width 15 height 15
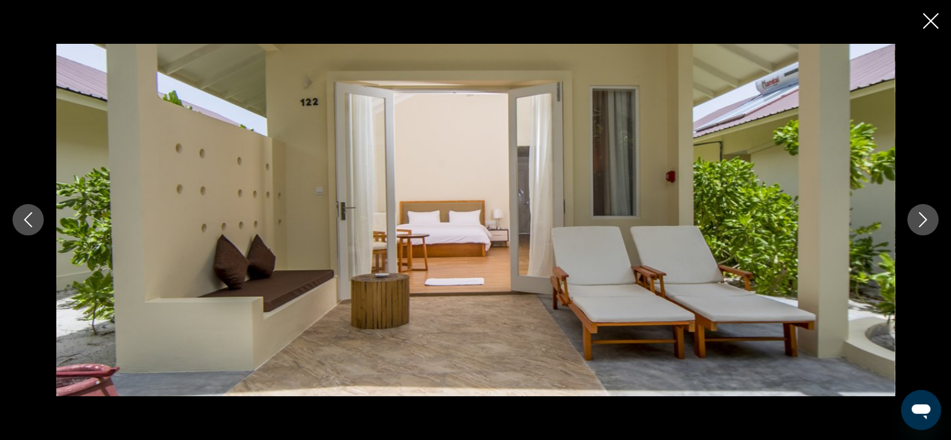
click at [926, 216] on icon "Next image" at bounding box center [923, 219] width 15 height 15
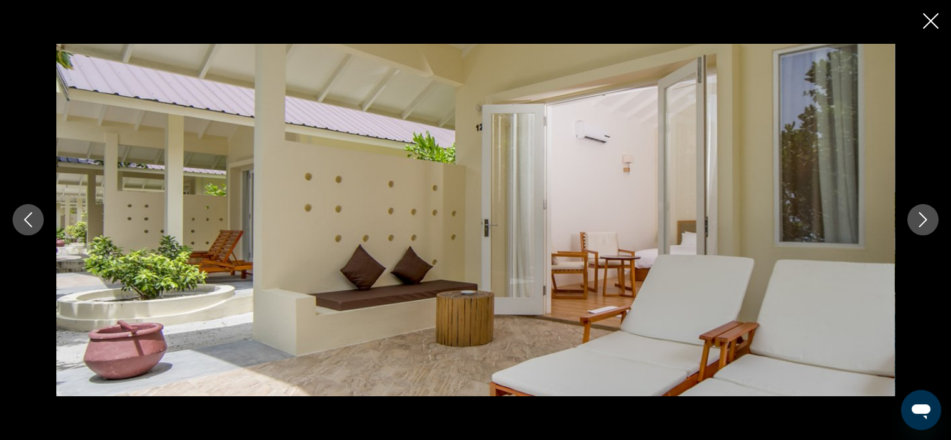
click at [926, 216] on icon "Next image" at bounding box center [923, 219] width 15 height 15
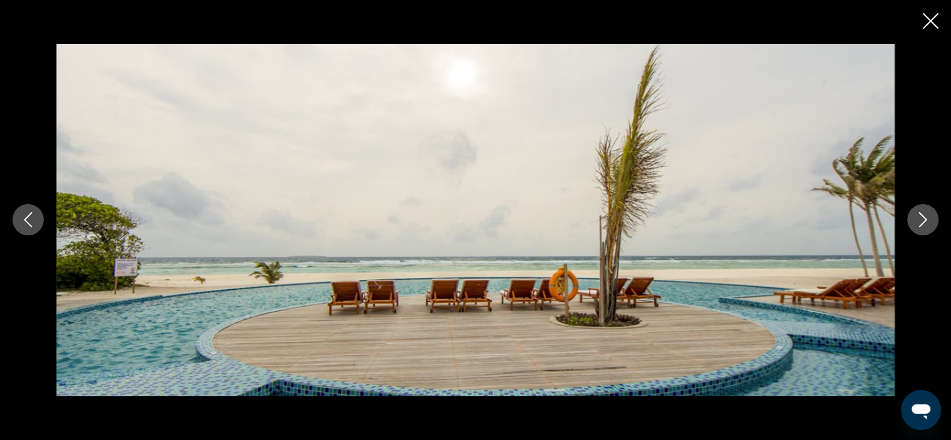
click at [926, 216] on icon "Next image" at bounding box center [923, 219] width 15 height 15
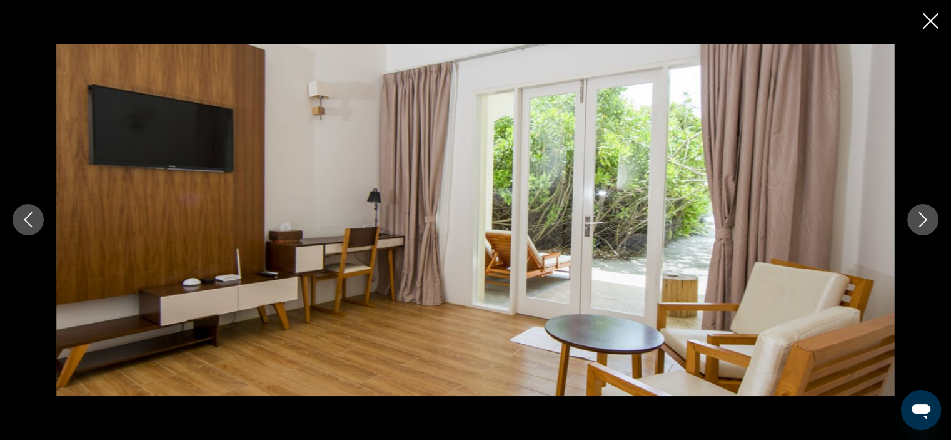
click at [928, 24] on icon "Close slideshow" at bounding box center [931, 21] width 16 height 16
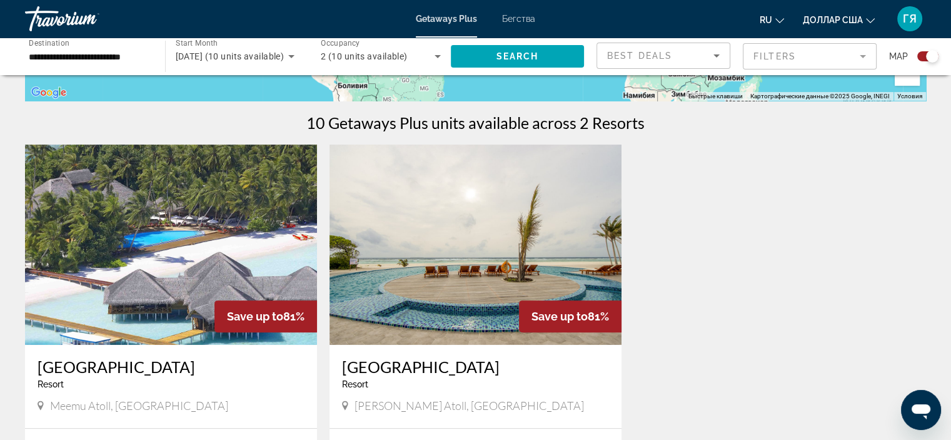
scroll to position [363, 0]
click at [468, 243] on img "Основное содержание" at bounding box center [476, 244] width 292 height 200
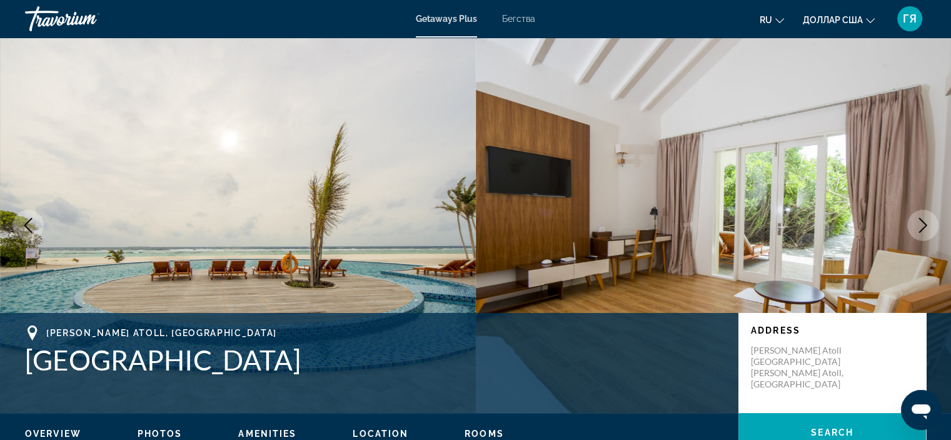
drag, startPoint x: 18, startPoint y: 352, endPoint x: 348, endPoint y: 360, distance: 329.7
click at [348, 360] on div "Haa Dhaalu Atoll, [GEOGRAPHIC_DATA] [GEOGRAPHIC_DATA] Address [GEOGRAPHIC_DATA]…" at bounding box center [475, 362] width 951 height 75
copy h1 "[GEOGRAPHIC_DATA]"
